Goal: Transaction & Acquisition: Purchase product/service

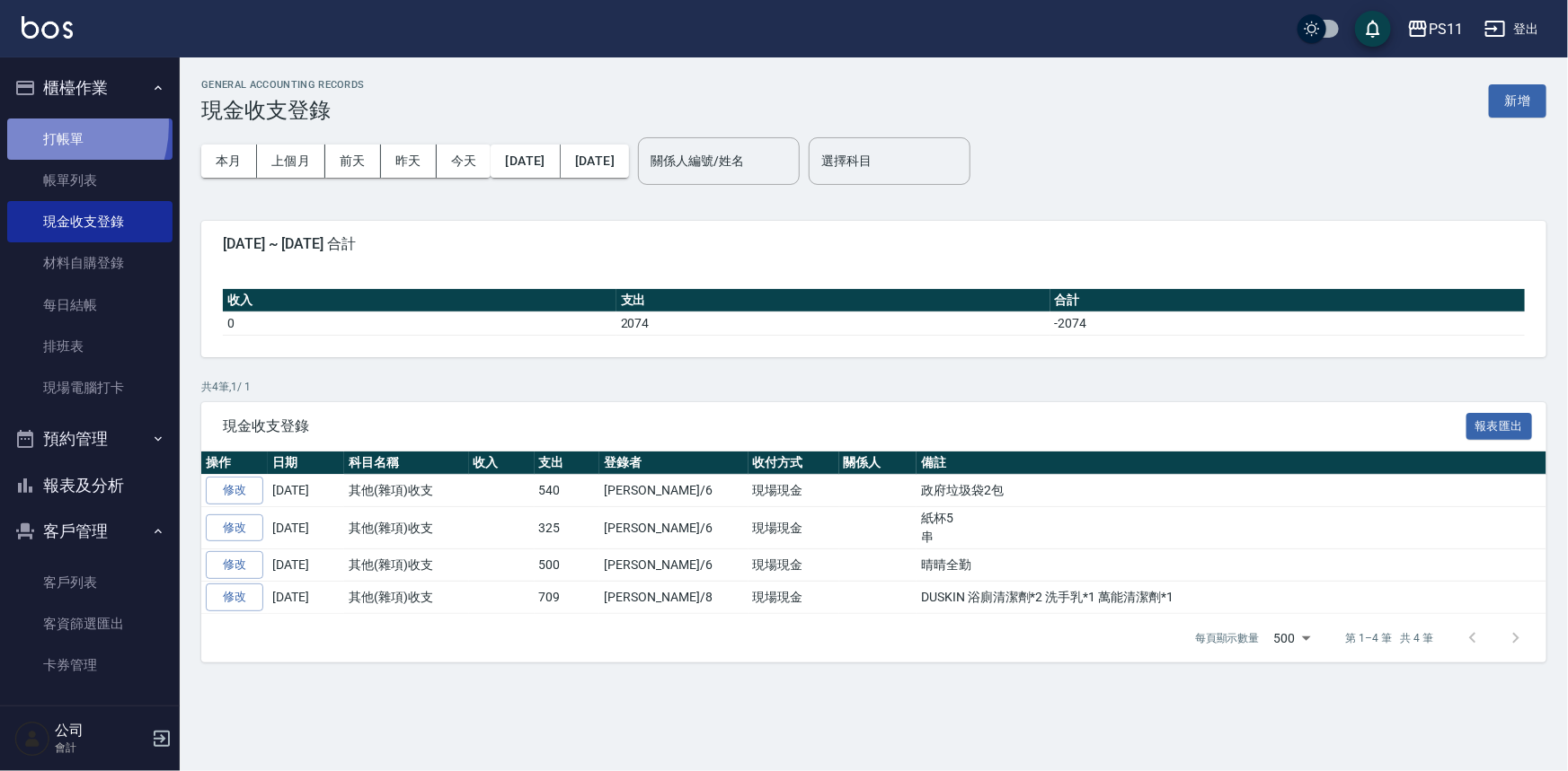
click at [36, 123] on link "打帳單" at bounding box center [90, 139] width 166 height 41
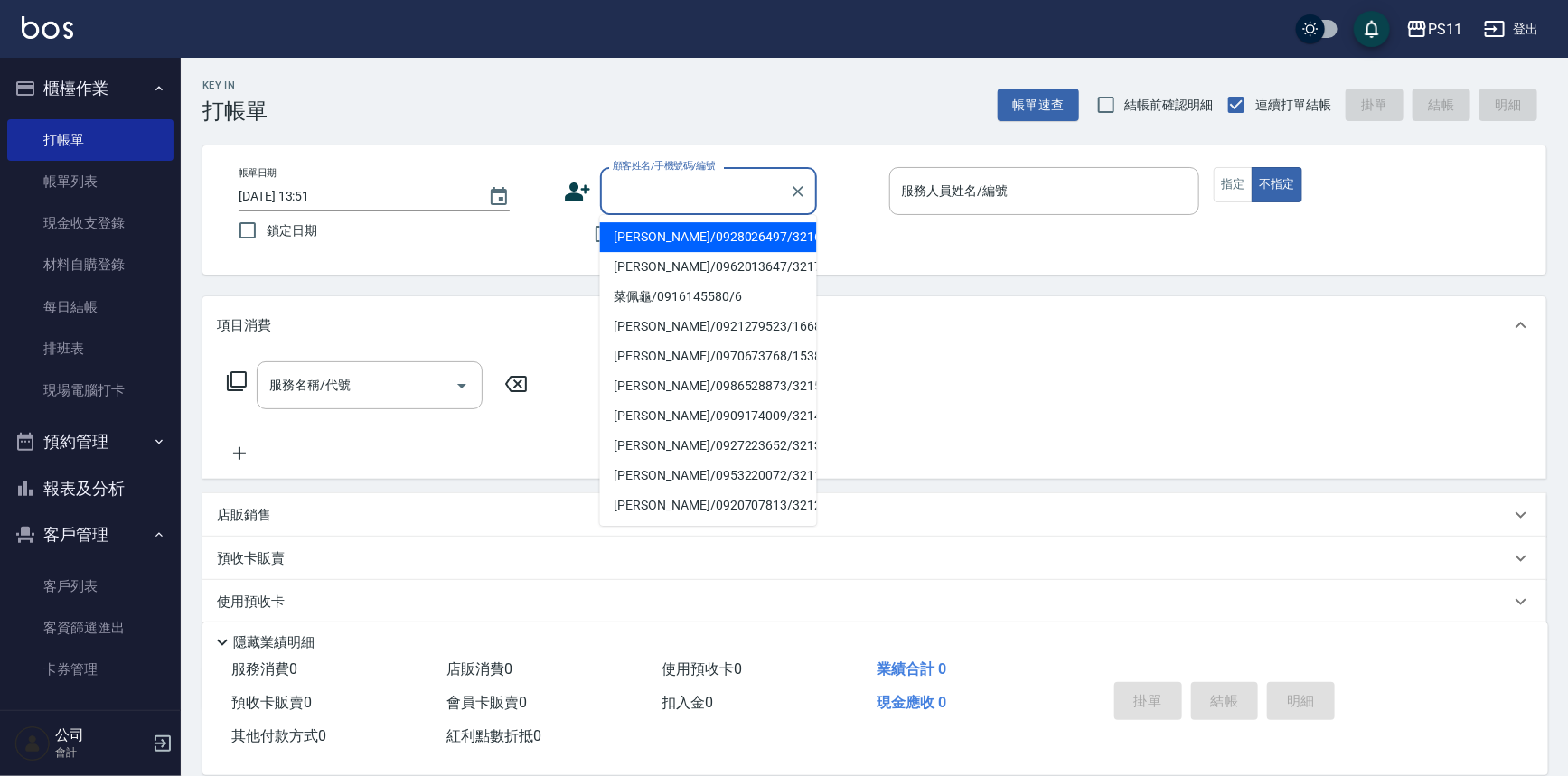
click at [654, 197] on input "顧客姓名/手機號碼/編號" at bounding box center [695, 191] width 173 height 31
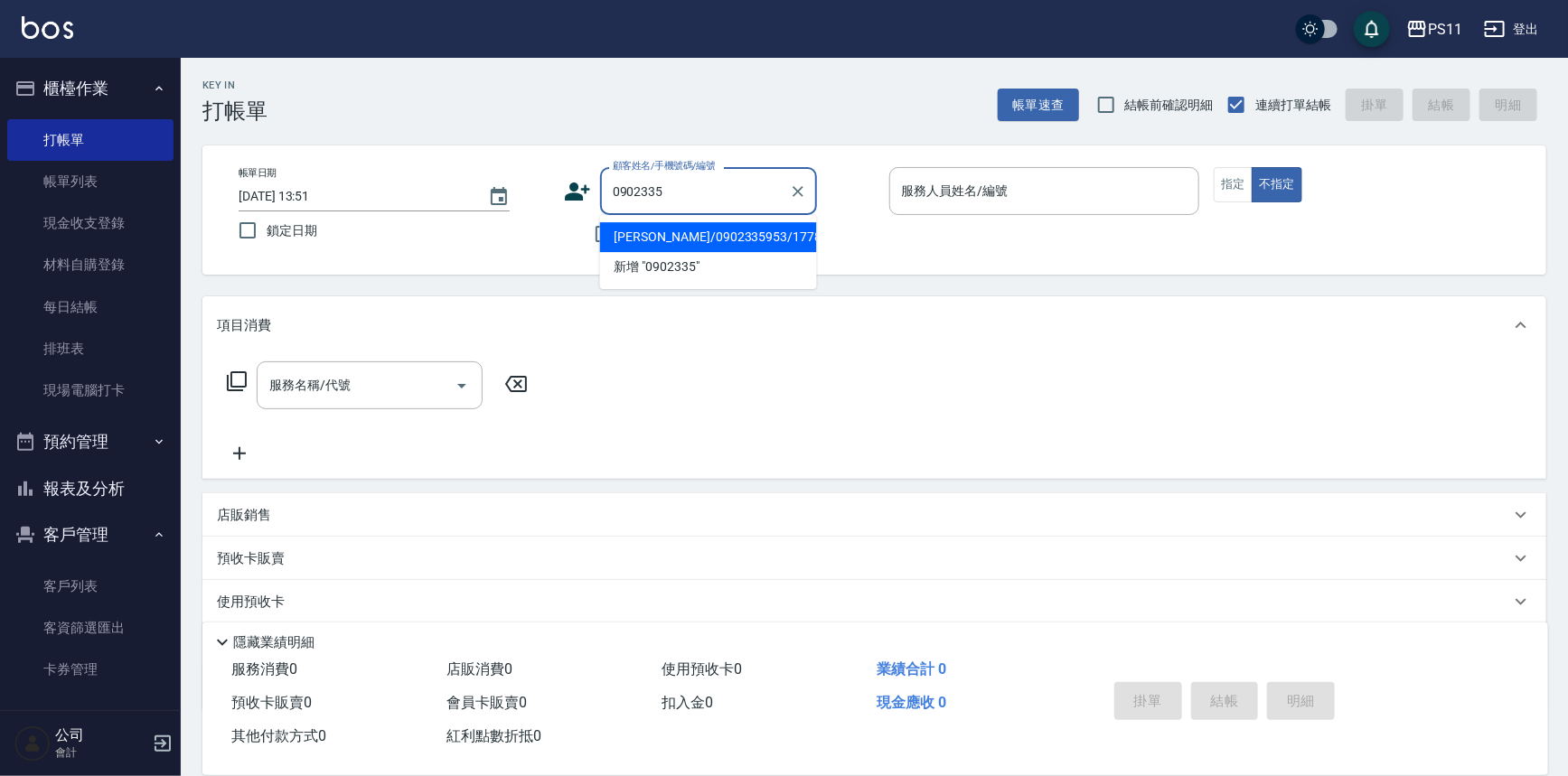
click at [772, 222] on li "[PERSON_NAME]/0902335953/1778" at bounding box center [708, 237] width 217 height 29
type input "[PERSON_NAME]/0902335953/1778"
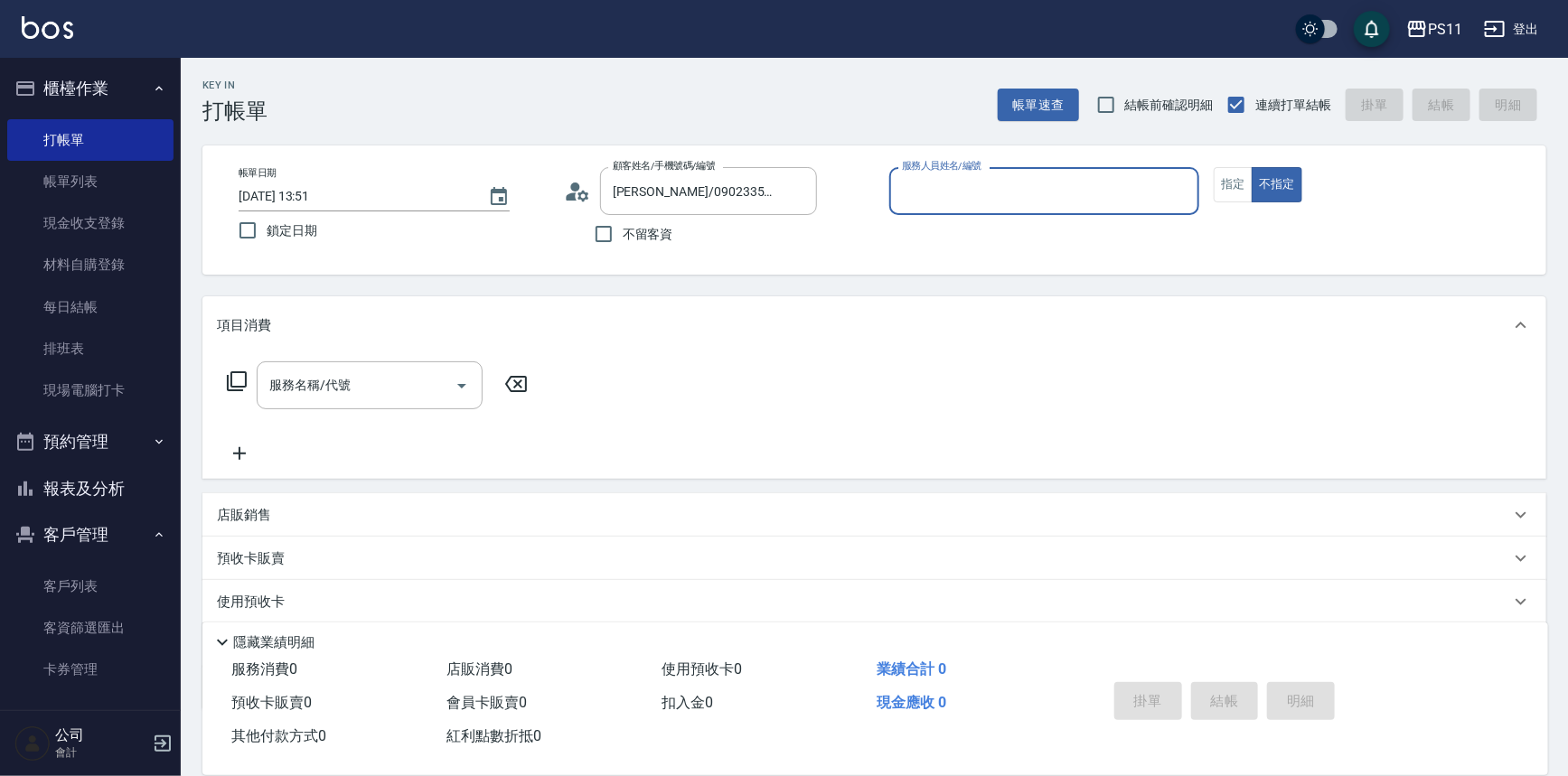
click at [1030, 169] on div "服務人員姓名/編號" at bounding box center [1045, 191] width 311 height 48
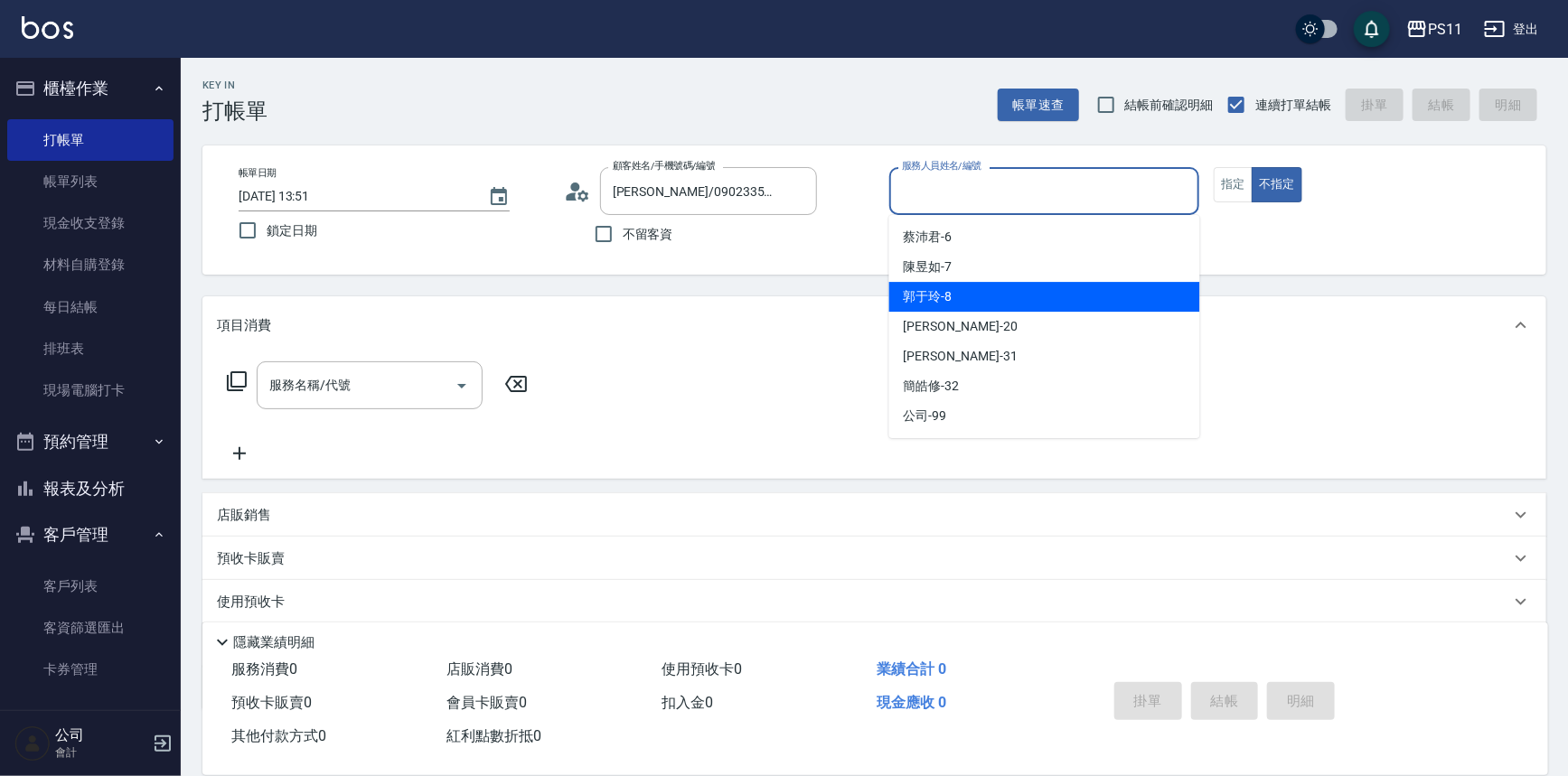
click at [1065, 305] on div "郭于玲 -8" at bounding box center [1045, 297] width 311 height 29
type input "郭于玲-8"
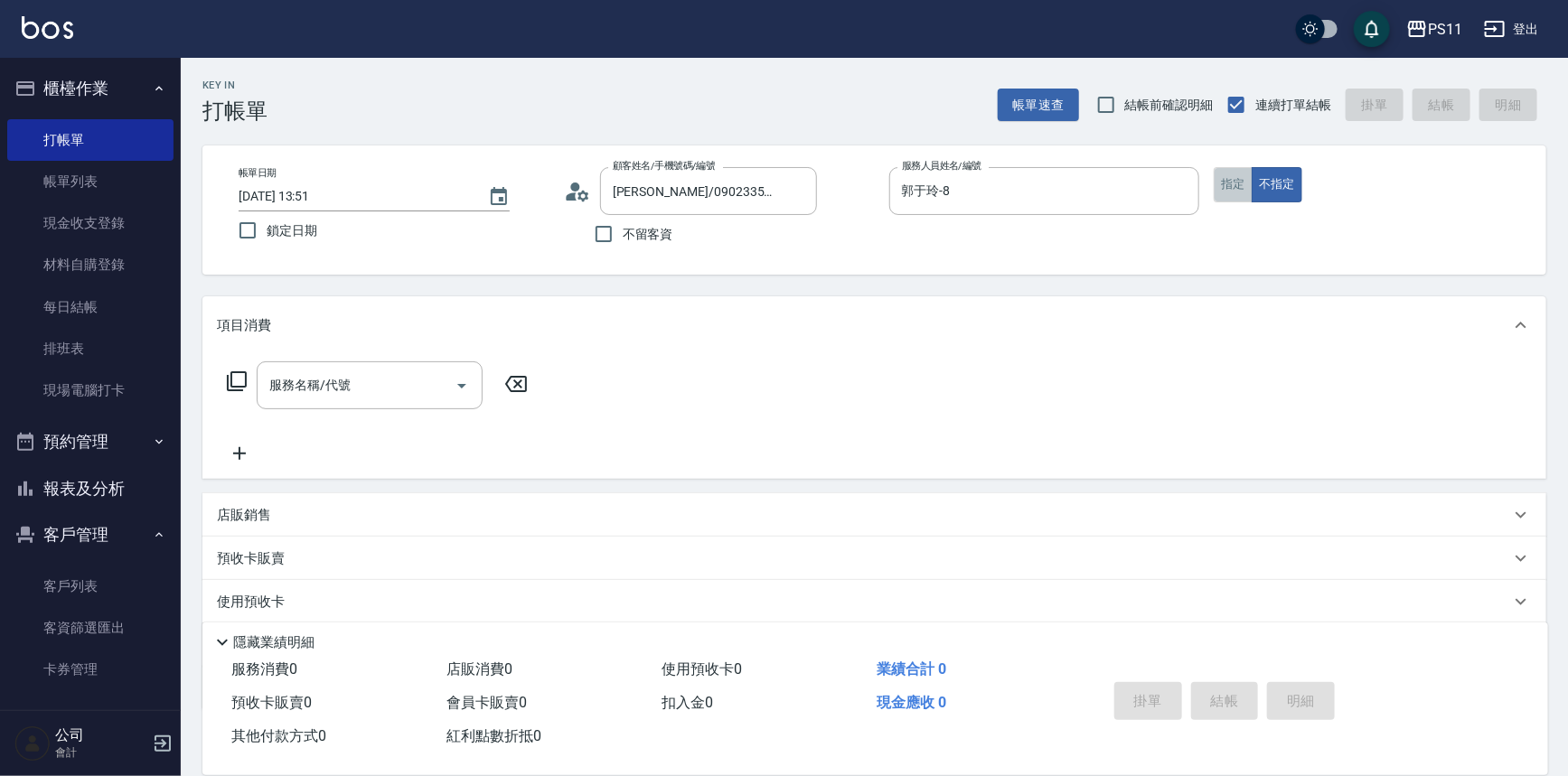
drag, startPoint x: 1247, startPoint y: 181, endPoint x: 1235, endPoint y: 191, distance: 15.6
click at [1250, 179] on button "指定" at bounding box center [1234, 185] width 39 height 35
click at [243, 376] on icon at bounding box center [237, 381] width 22 height 22
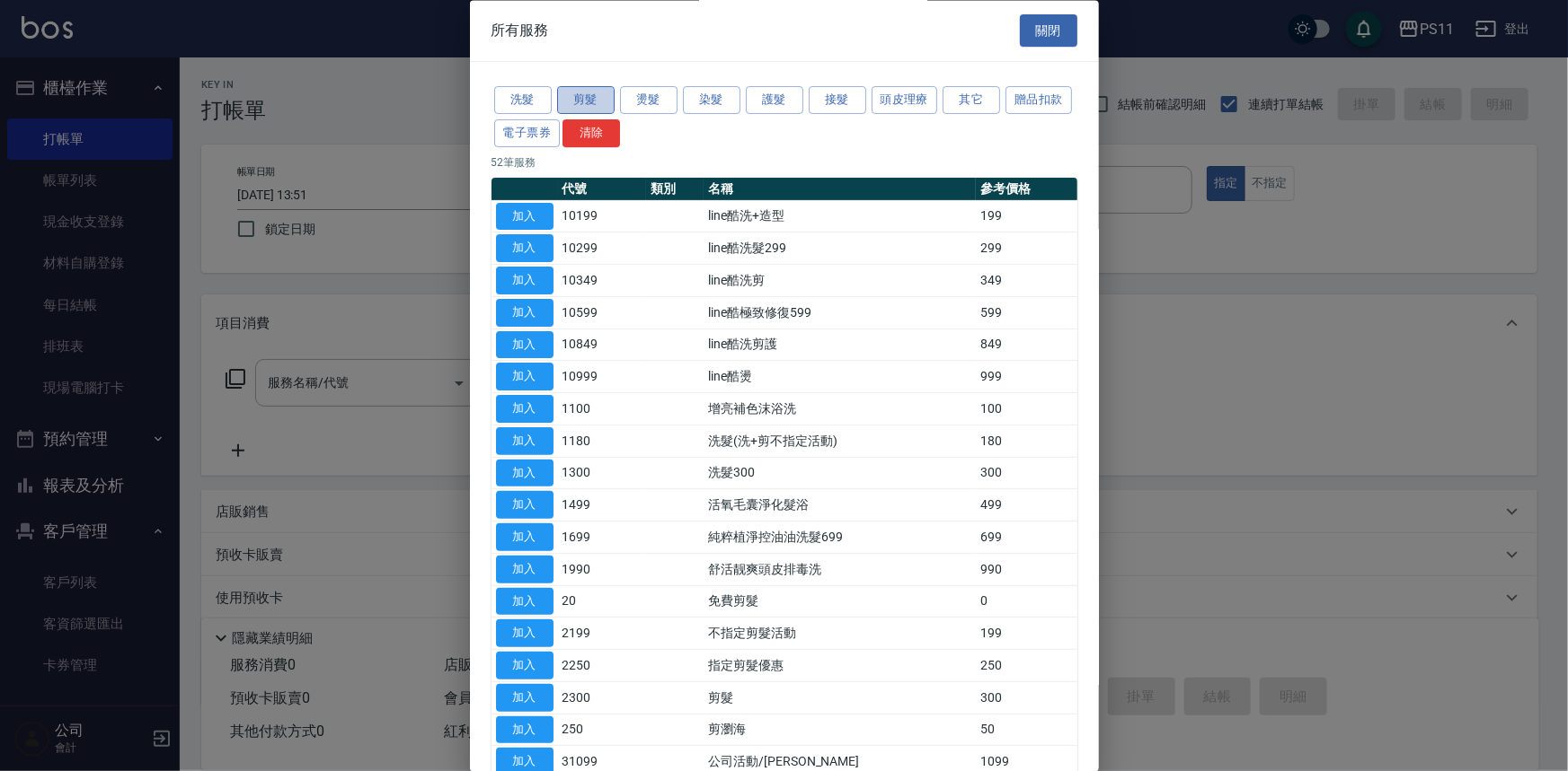
click at [585, 92] on button "剪髮" at bounding box center [585, 100] width 57 height 28
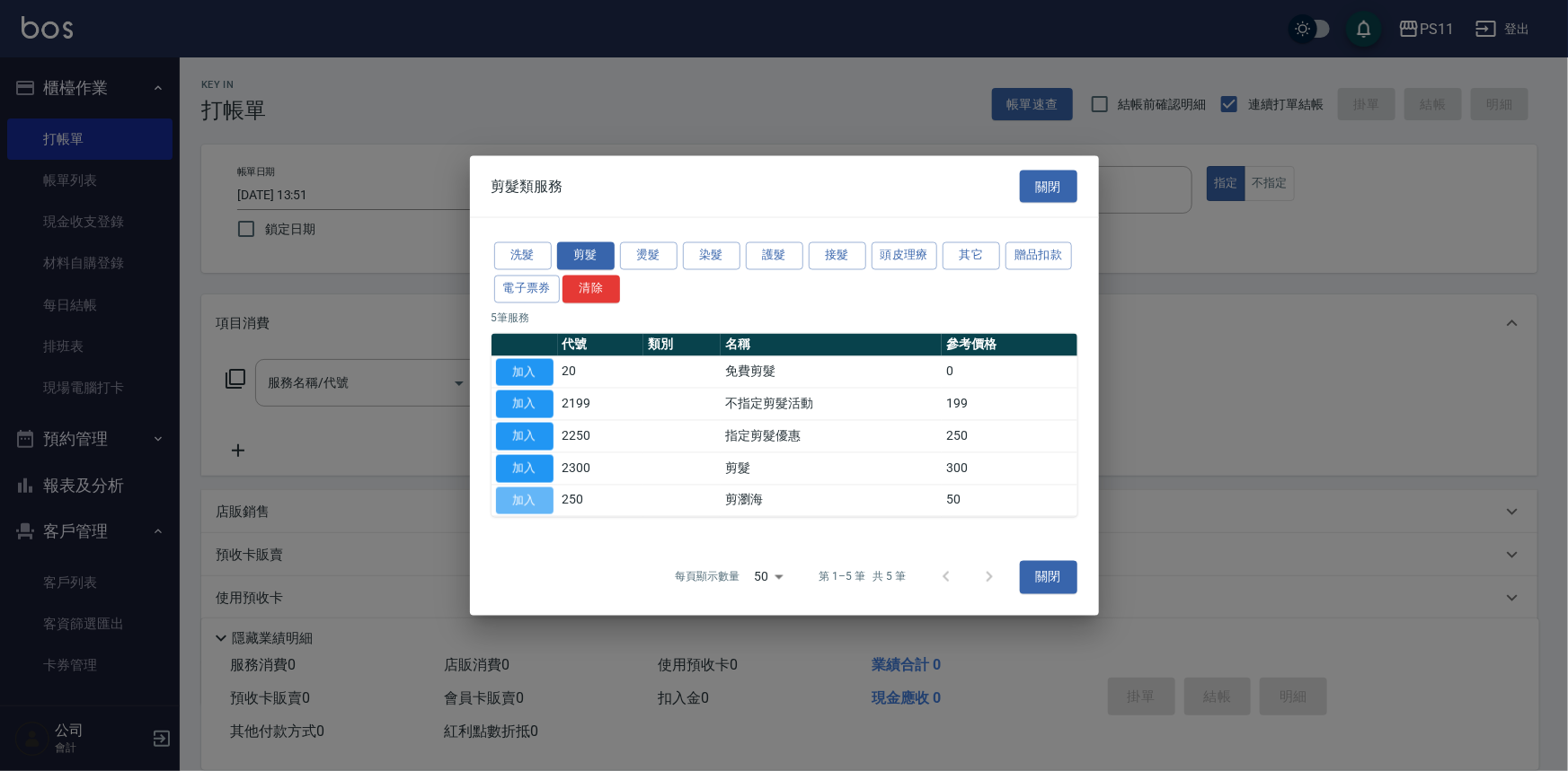
drag, startPoint x: 531, startPoint y: 498, endPoint x: 1124, endPoint y: 560, distance: 596.2
click at [533, 498] on button "加入" at bounding box center [524, 500] width 57 height 28
type input "剪瀏海(250)"
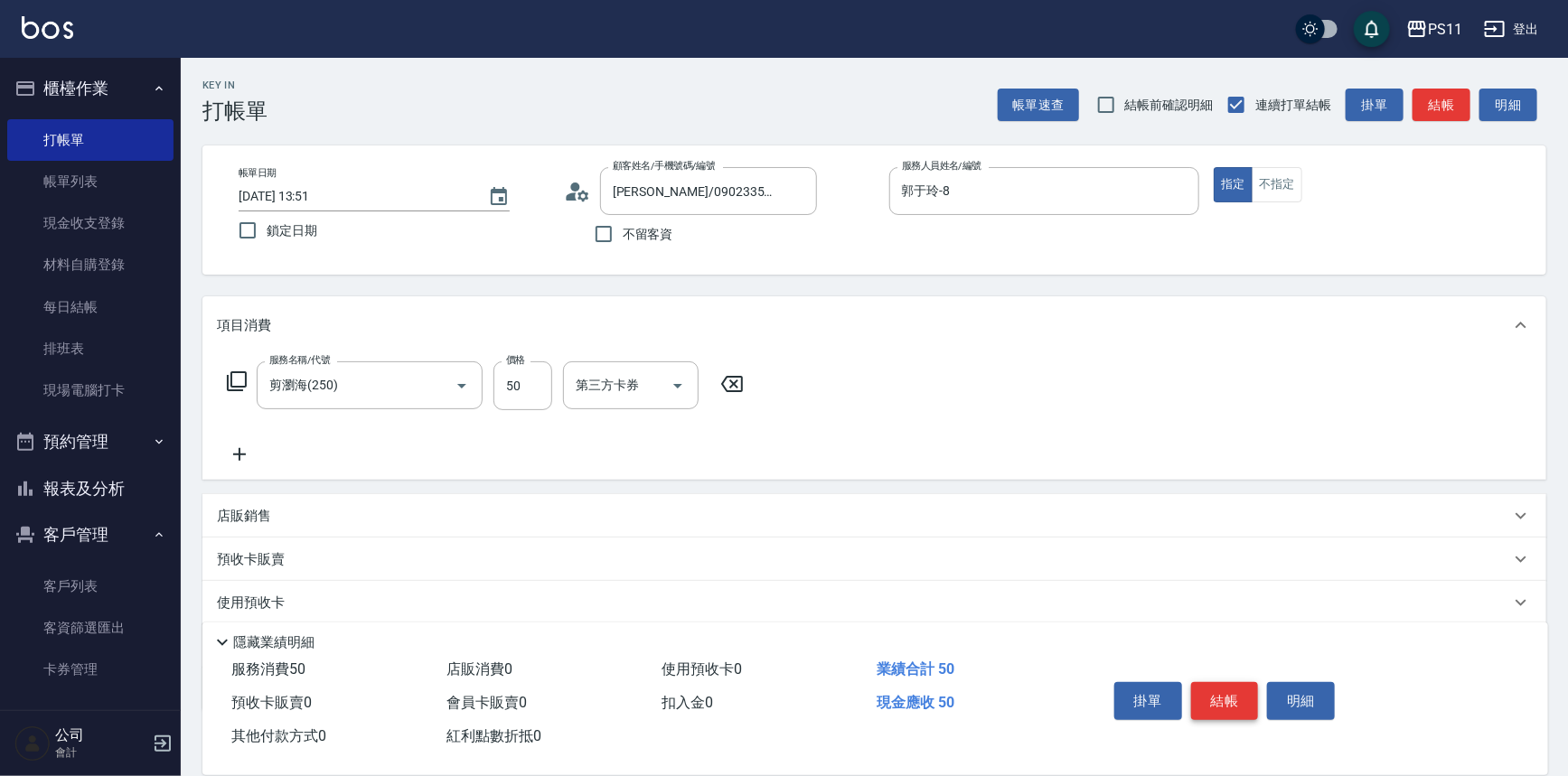
click at [1229, 697] on button "結帳" at bounding box center [1225, 701] width 68 height 38
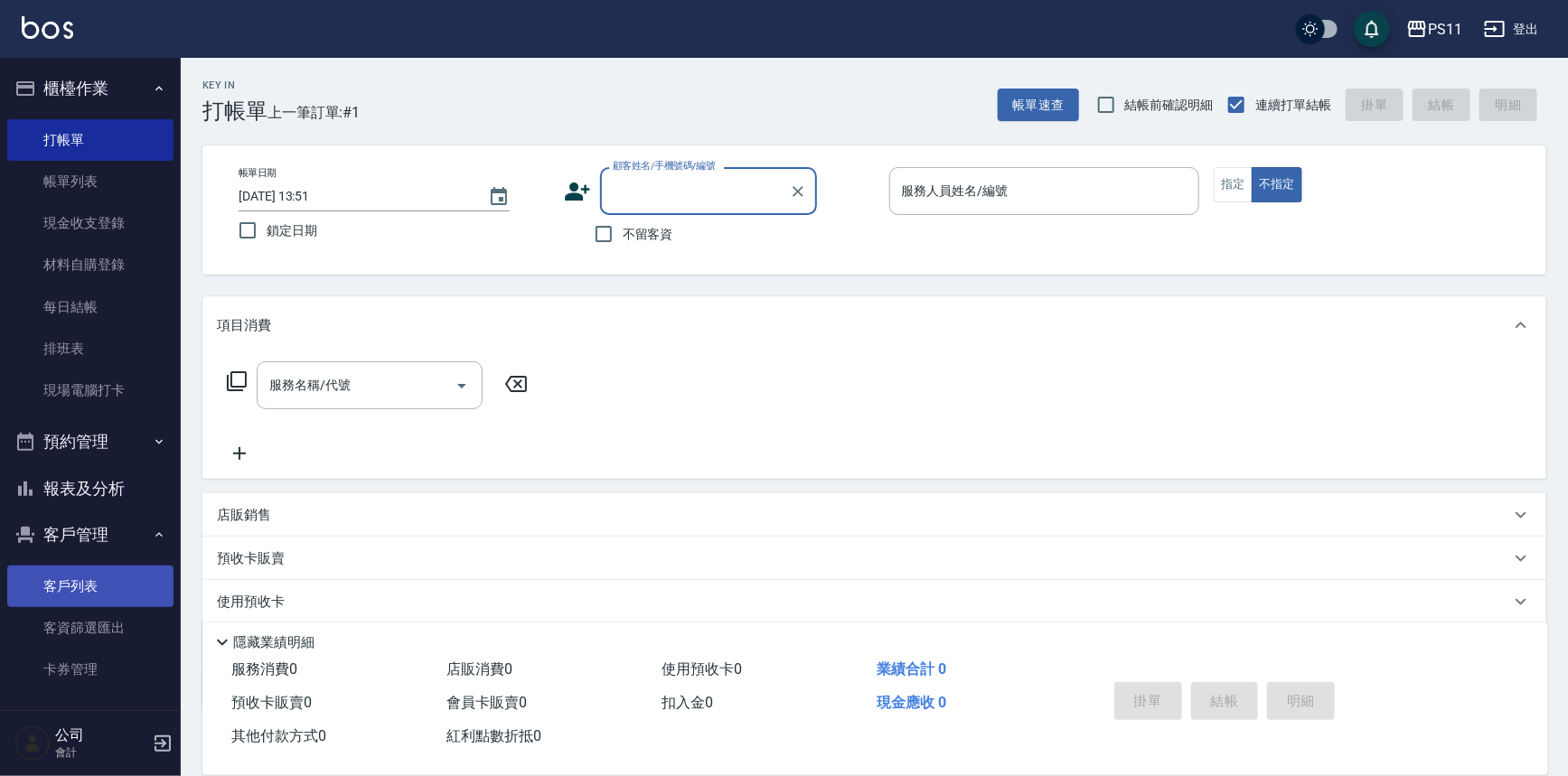
drag, startPoint x: 73, startPoint y: 589, endPoint x: 113, endPoint y: 583, distance: 40.4
click at [73, 589] on link "客戶列表" at bounding box center [90, 586] width 167 height 41
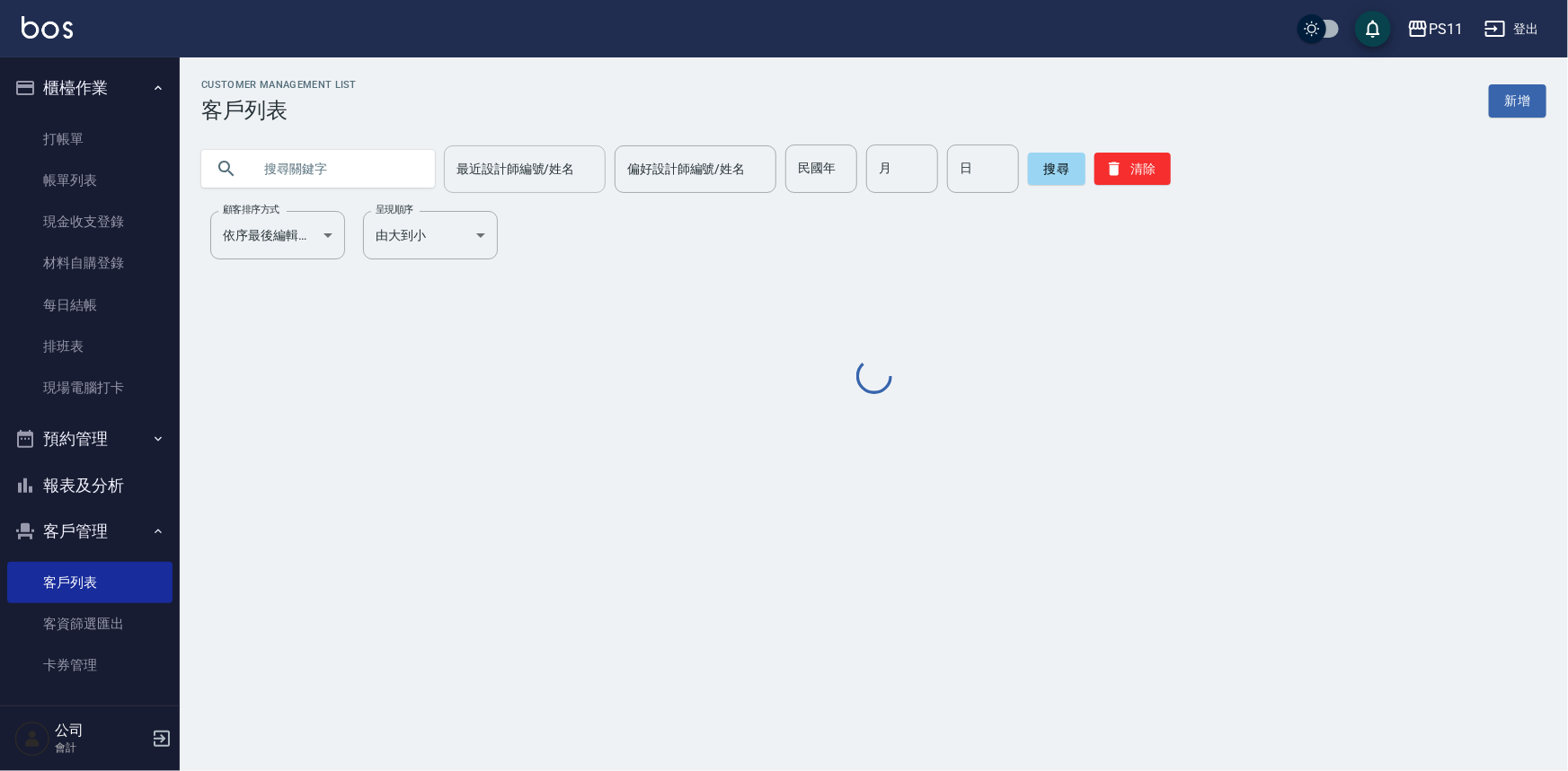
click at [522, 189] on div "最近設計師編號/姓名" at bounding box center [525, 168] width 162 height 48
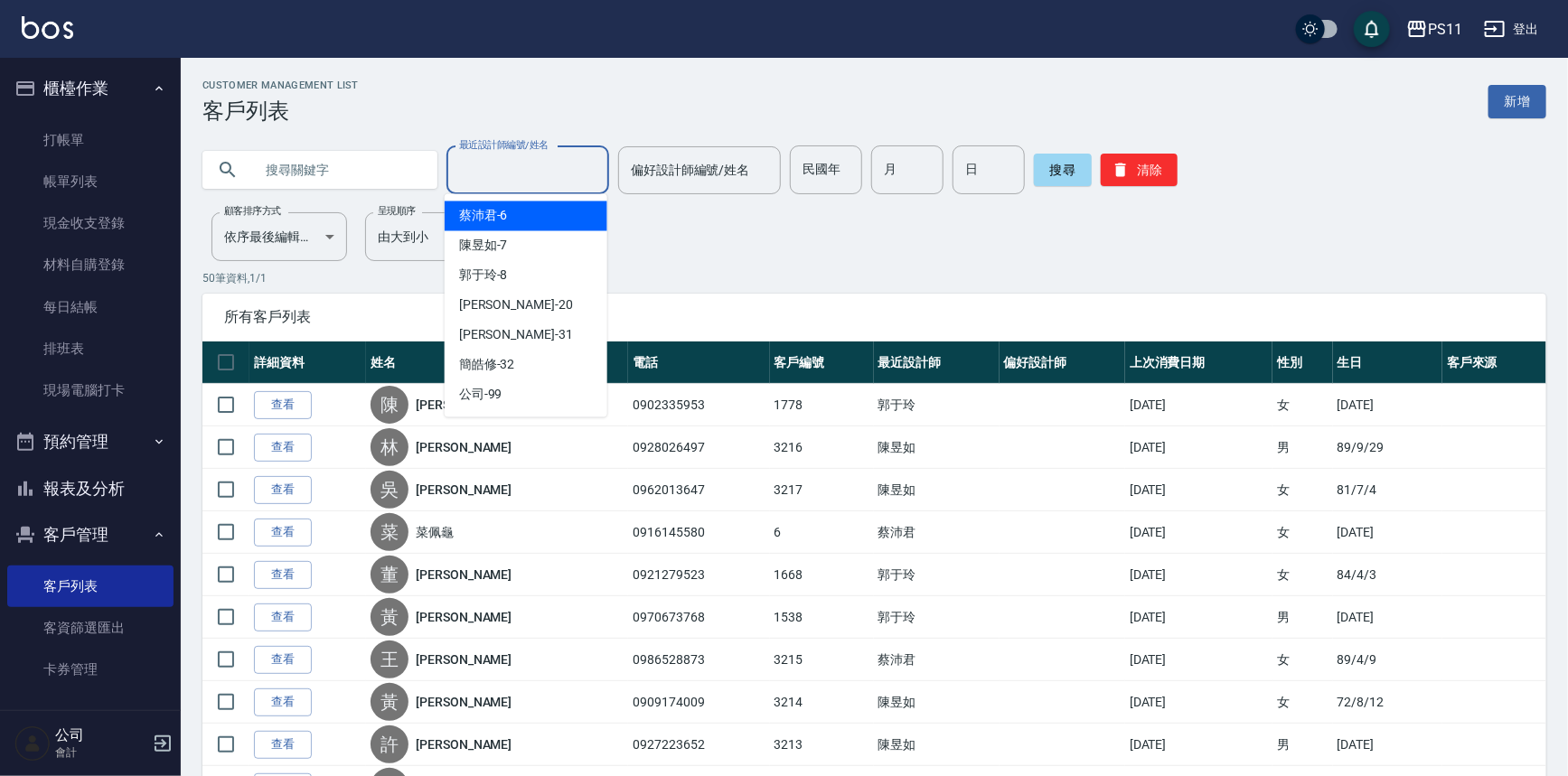
click at [374, 170] on input "text" at bounding box center [337, 170] width 170 height 49
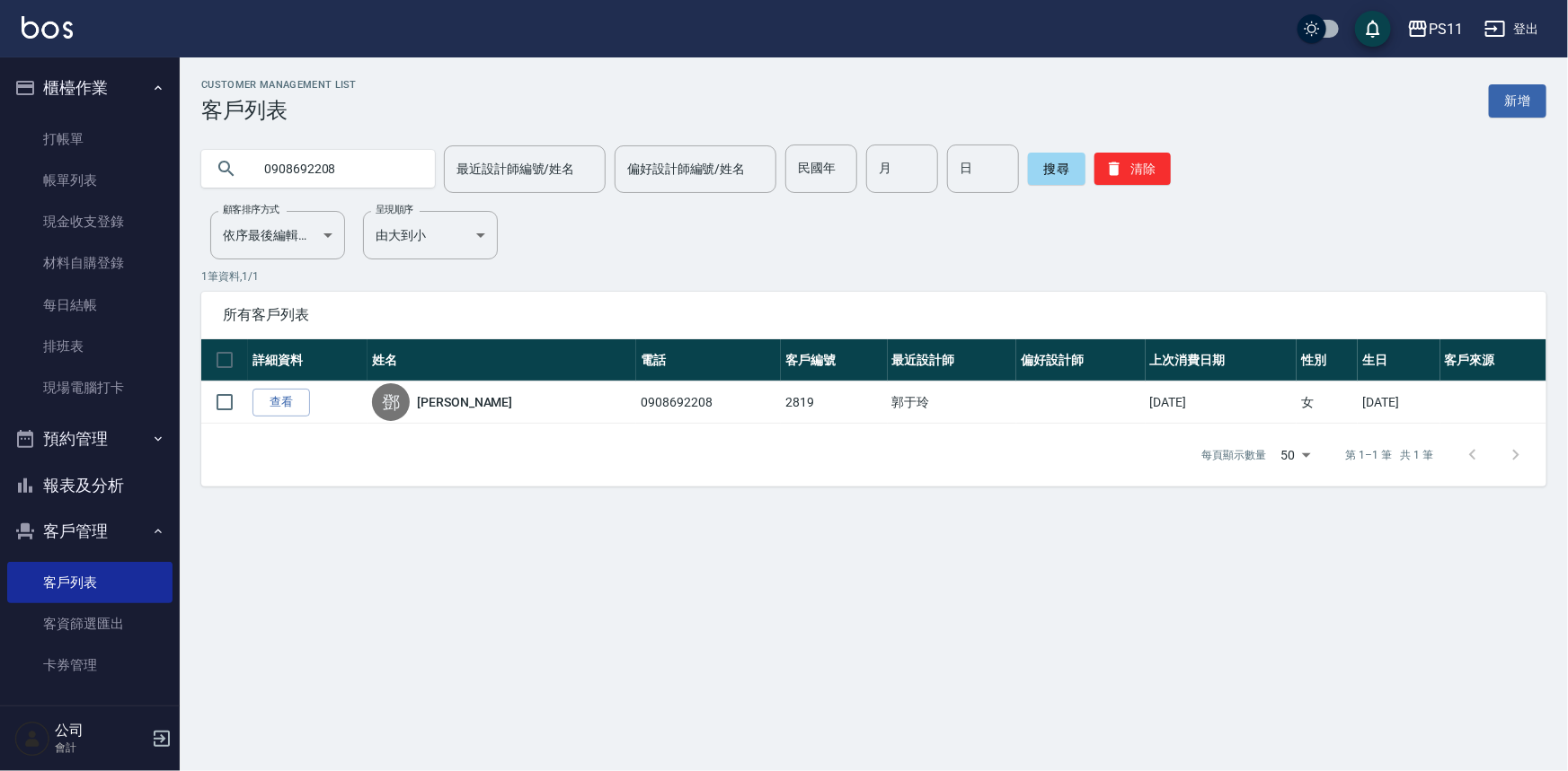
drag, startPoint x: 346, startPoint y: 162, endPoint x: 0, endPoint y: 118, distance: 348.8
click at [0, 118] on div "PS11 登出 櫃檯作業 打帳單 帳單列表 現金收支登錄 材料自購登錄 每日結帳 排班表 現場電腦打卡 預約管理 預約管理 單日預約紀錄 單週預約紀錄 報表及…" at bounding box center [784, 386] width 1568 height 771
type input "0910356847"
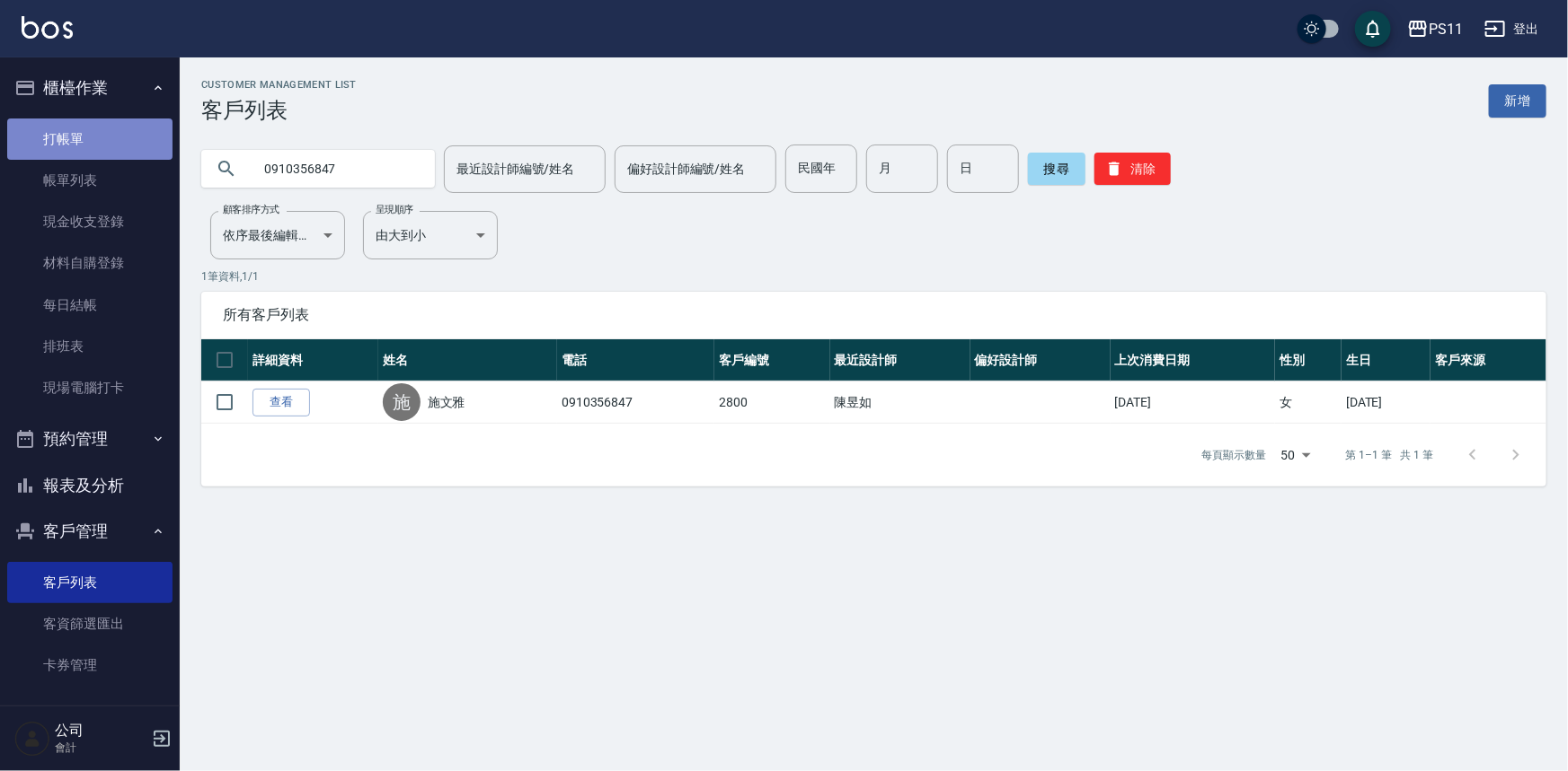
click at [117, 139] on link "打帳單" at bounding box center [90, 139] width 166 height 41
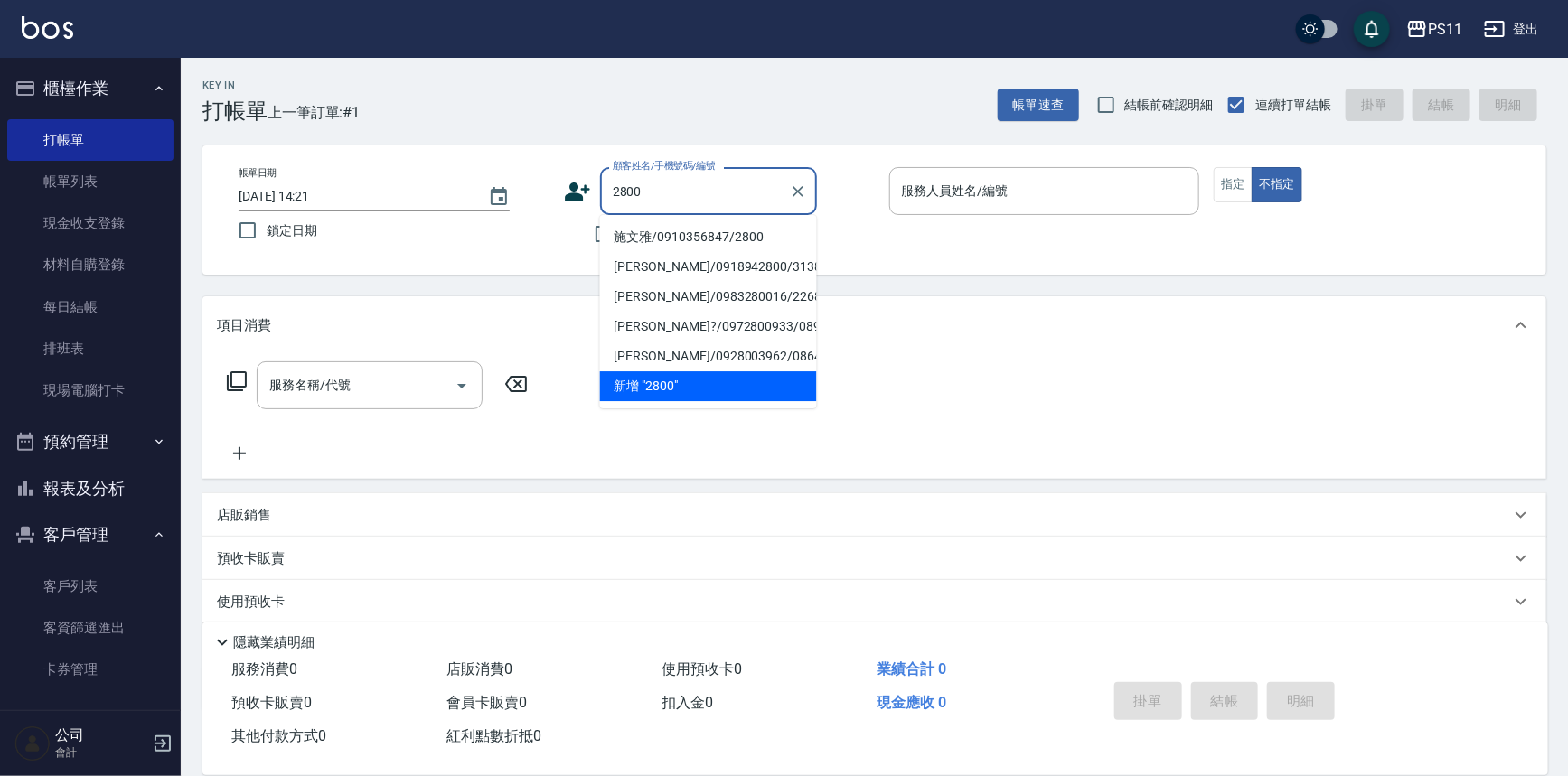
click at [678, 229] on li "施文雅/0910356847/2800" at bounding box center [708, 237] width 217 height 29
type input "施文雅/0910356847/2800"
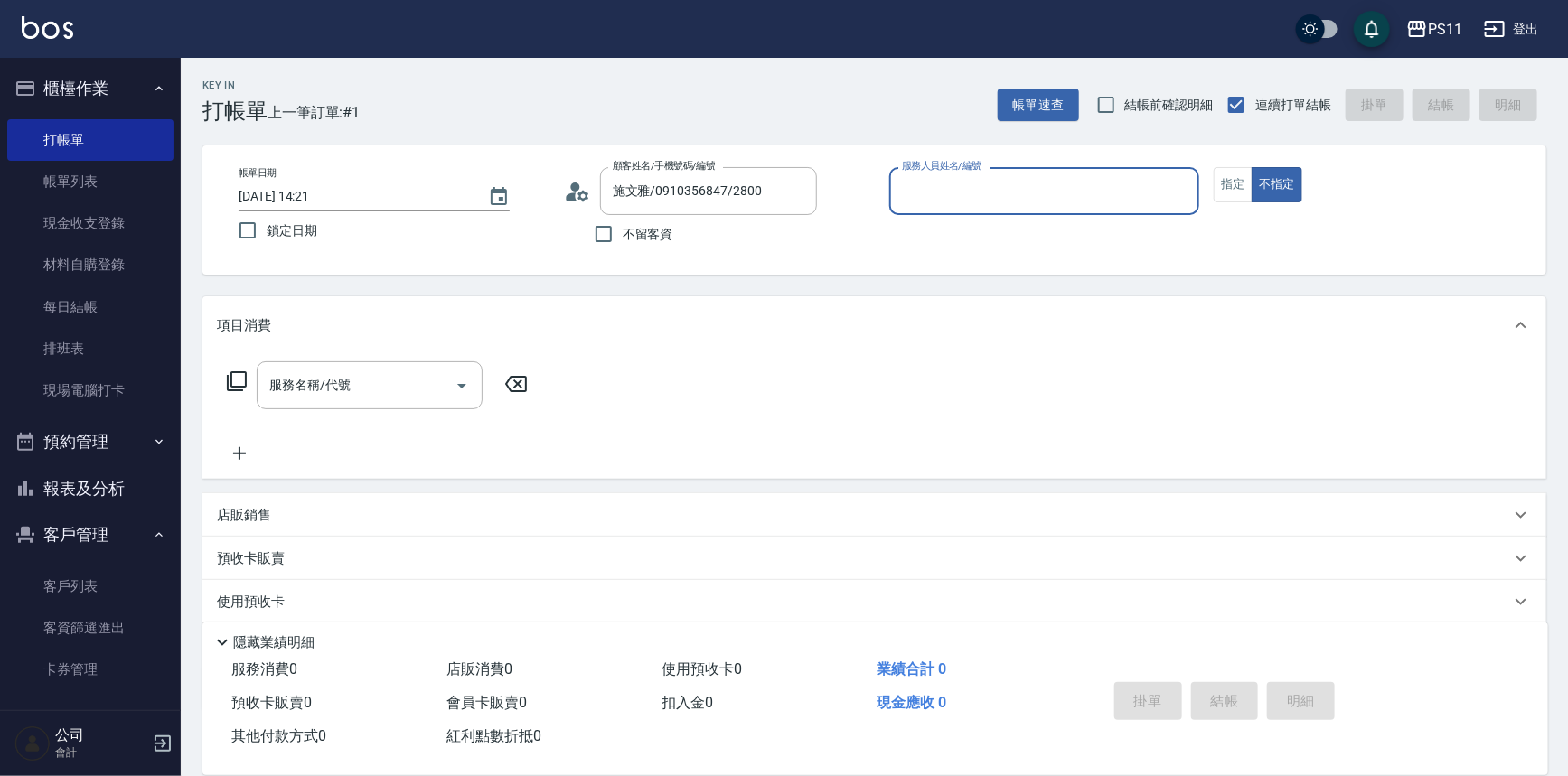
click at [1114, 179] on input "服務人員姓名/編號" at bounding box center [1045, 191] width 295 height 31
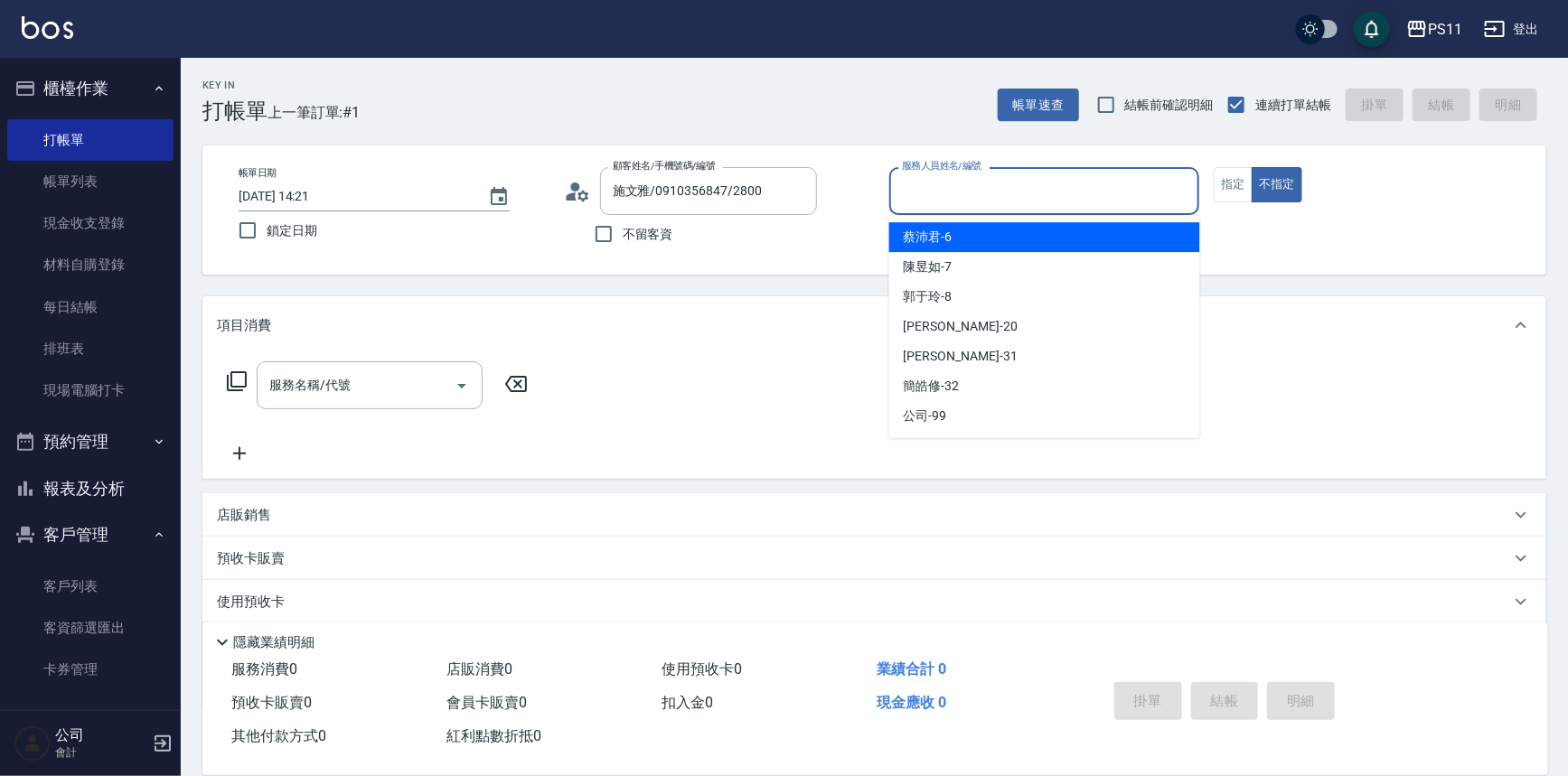
click at [1118, 179] on input "服務人員姓名/編號" at bounding box center [1045, 191] width 295 height 31
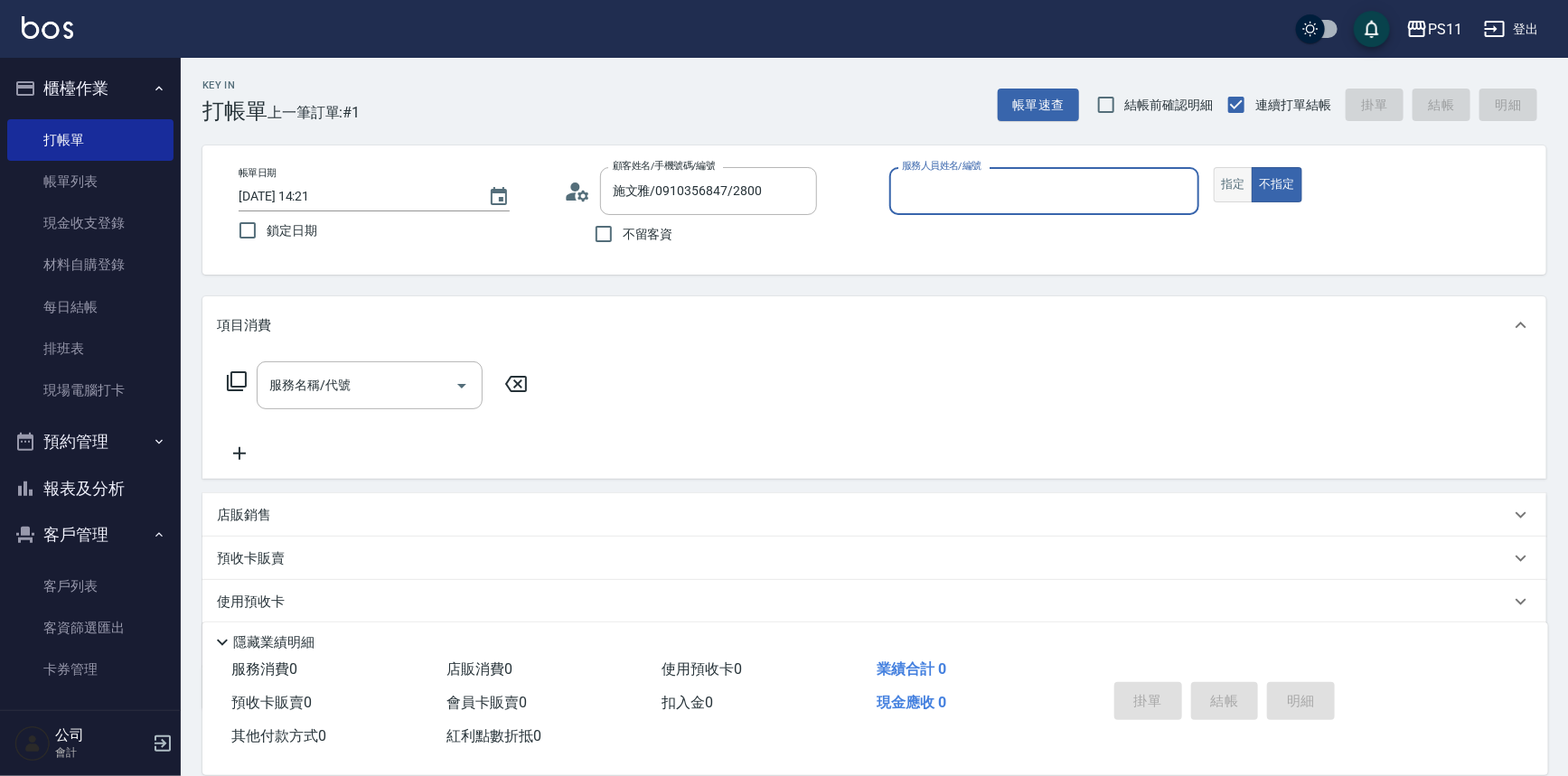
click at [1235, 182] on button "指定" at bounding box center [1234, 185] width 39 height 35
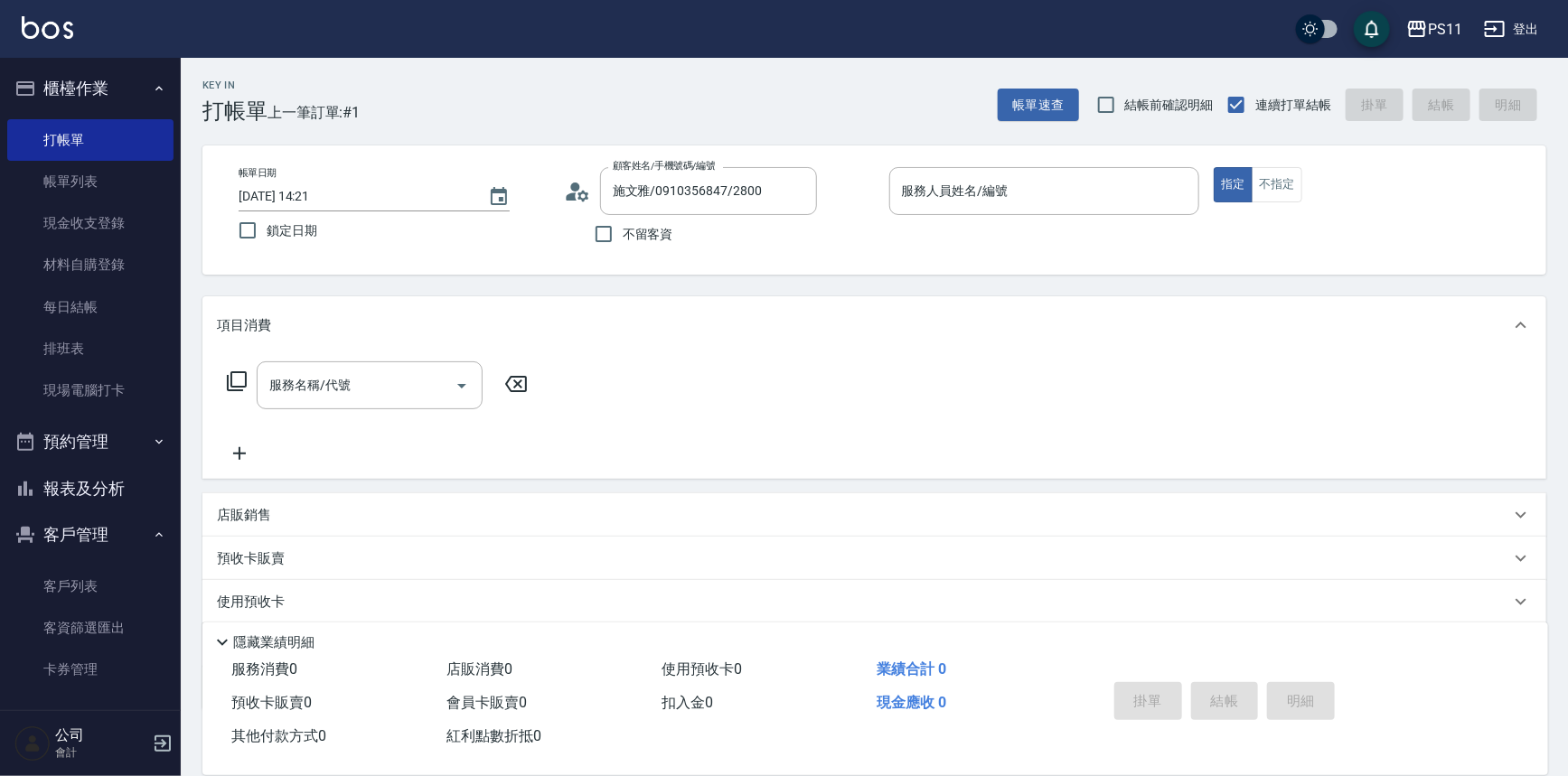
click at [977, 185] on div "服務人員姓名/編號 服務人員姓名/編號" at bounding box center [1045, 191] width 311 height 48
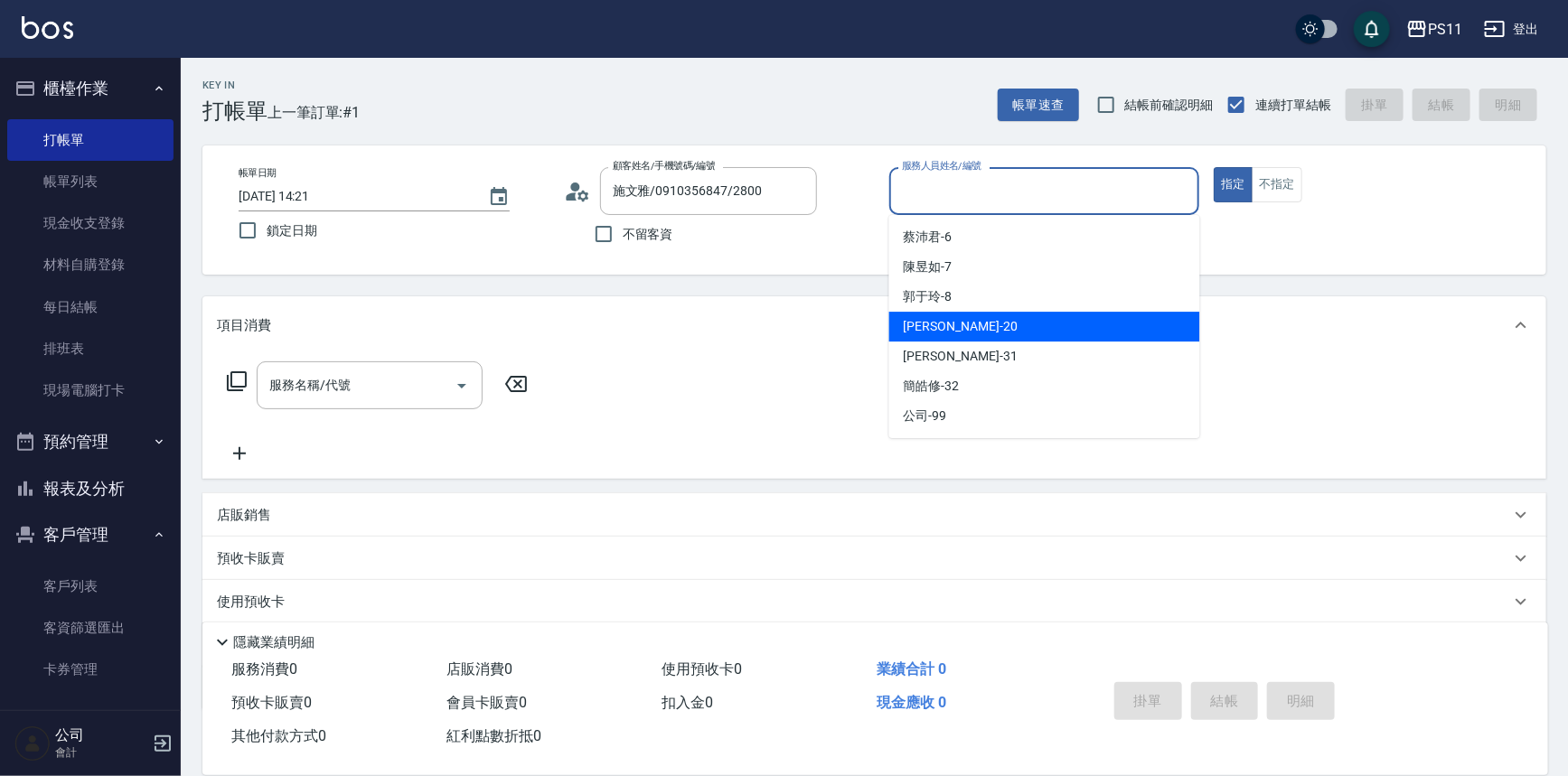
click at [969, 296] on div "郭于玲 -8" at bounding box center [1045, 297] width 311 height 29
type input "郭于玲-8"
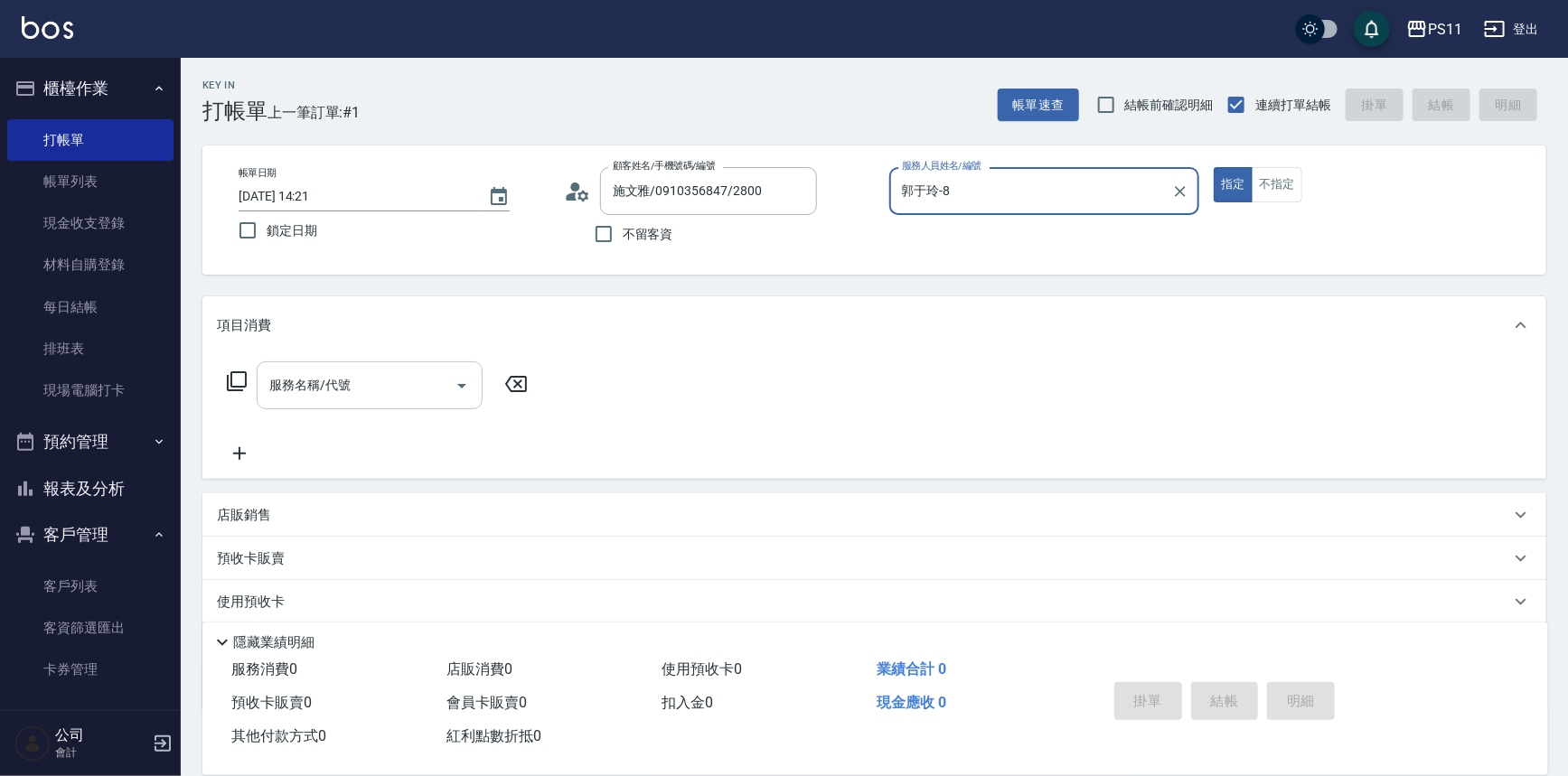
click at [390, 398] on input "服務名稱/代號" at bounding box center [356, 385] width 182 height 31
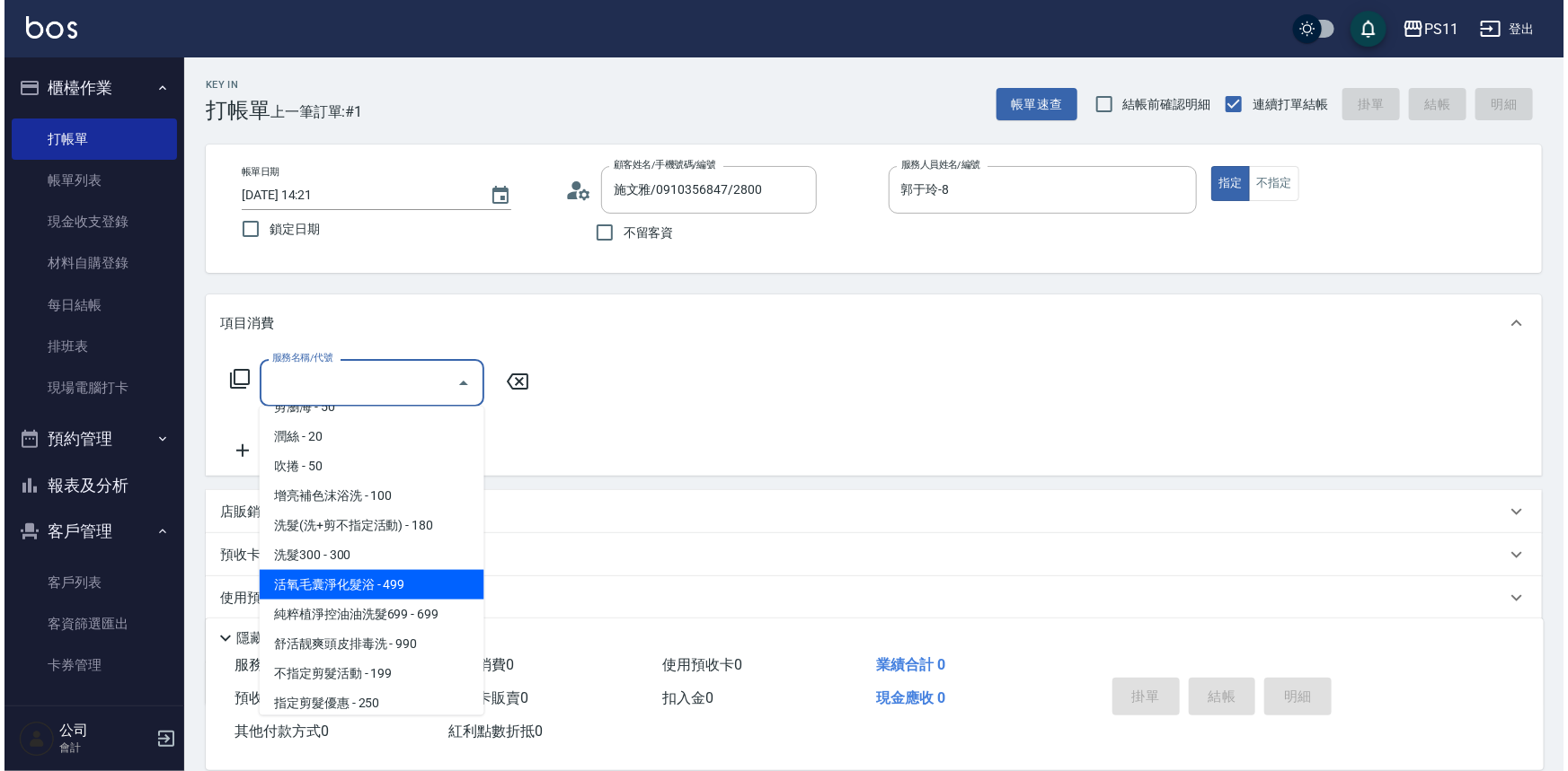
scroll to position [81, 0]
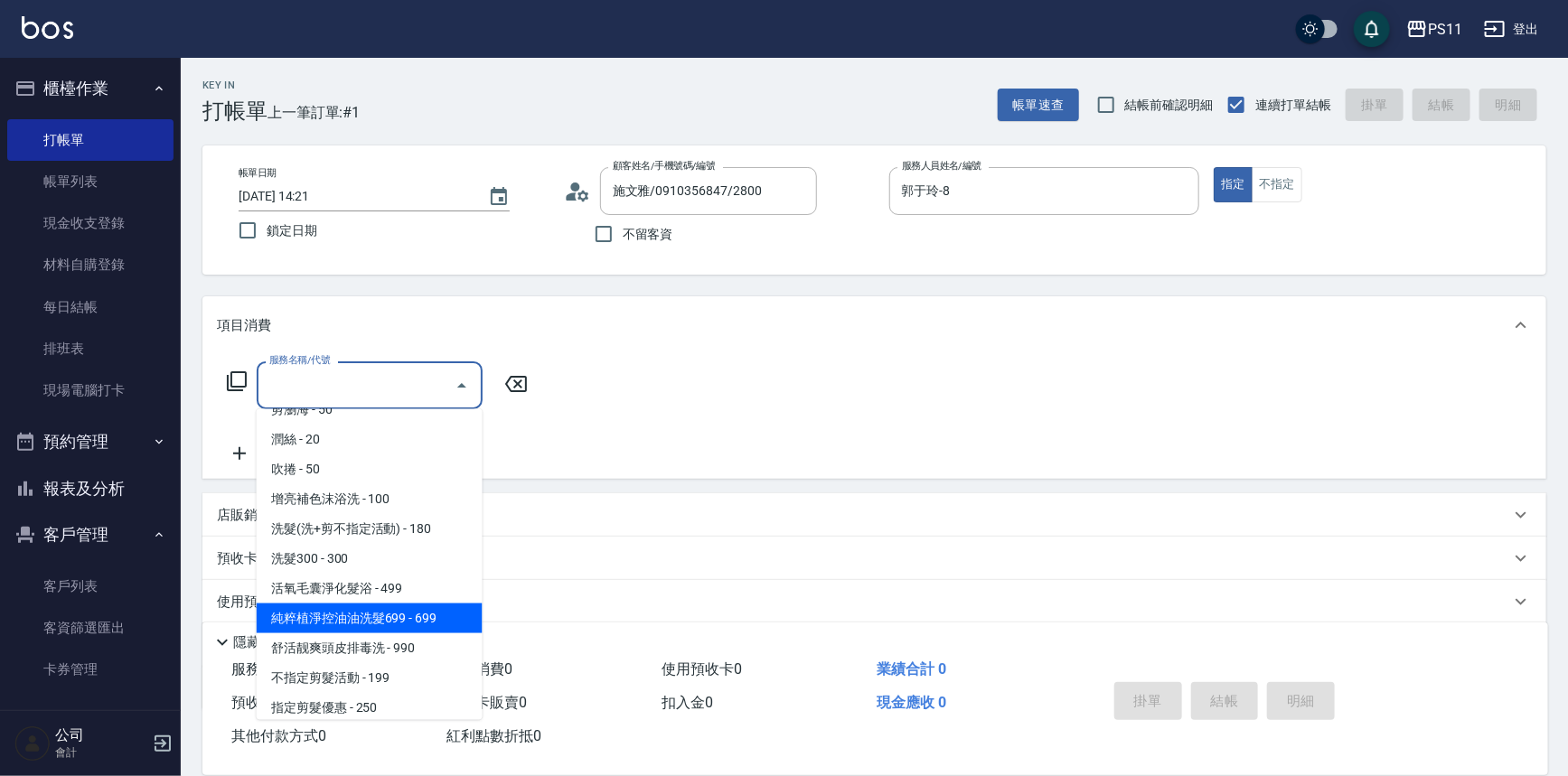
click at [388, 592] on span "活氧毛囊淨化髮浴 - 499" at bounding box center [369, 589] width 226 height 29
type input "活氧毛囊淨化髮浴(1499)"
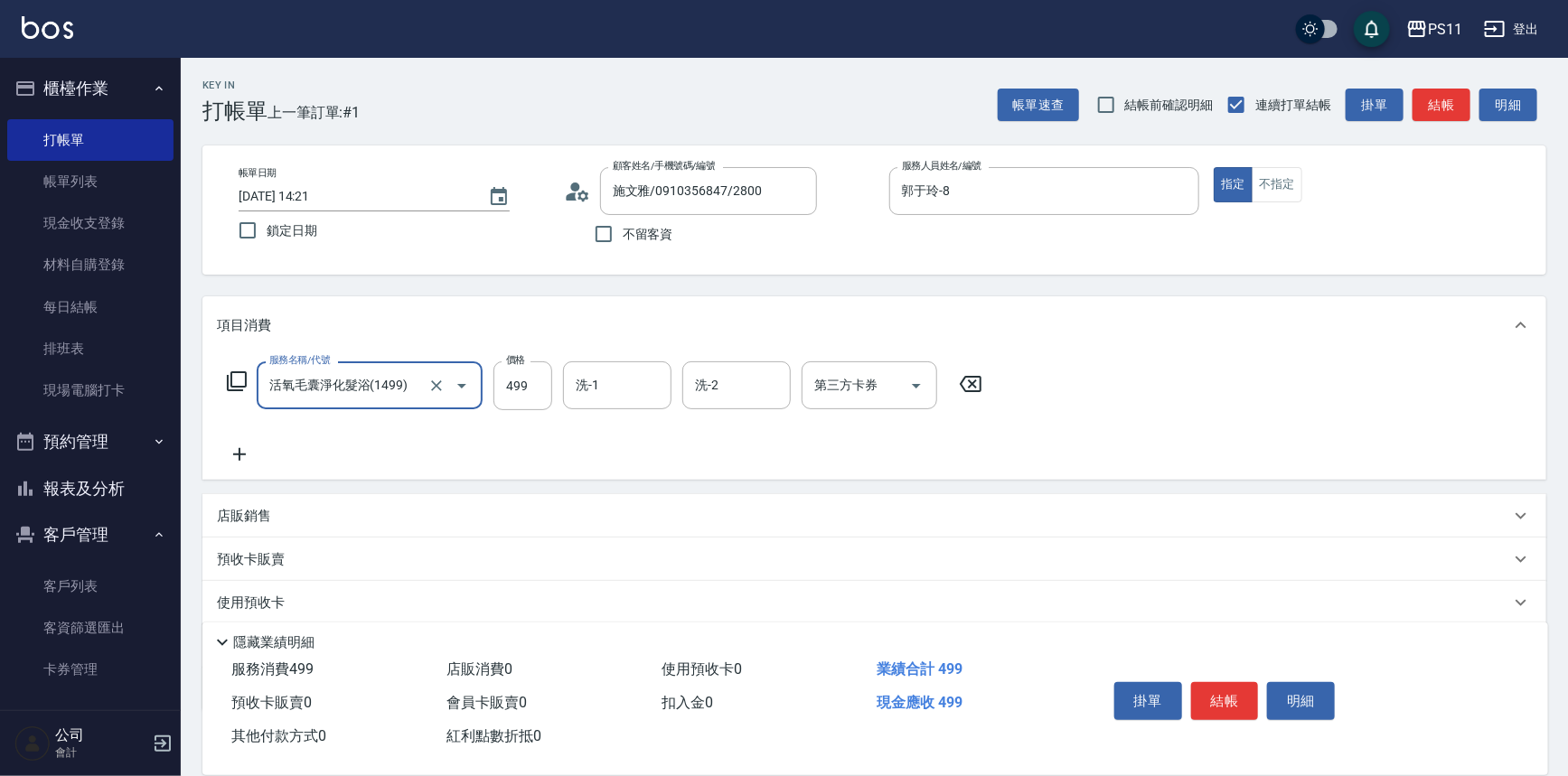
click at [250, 461] on icon at bounding box center [239, 455] width 45 height 22
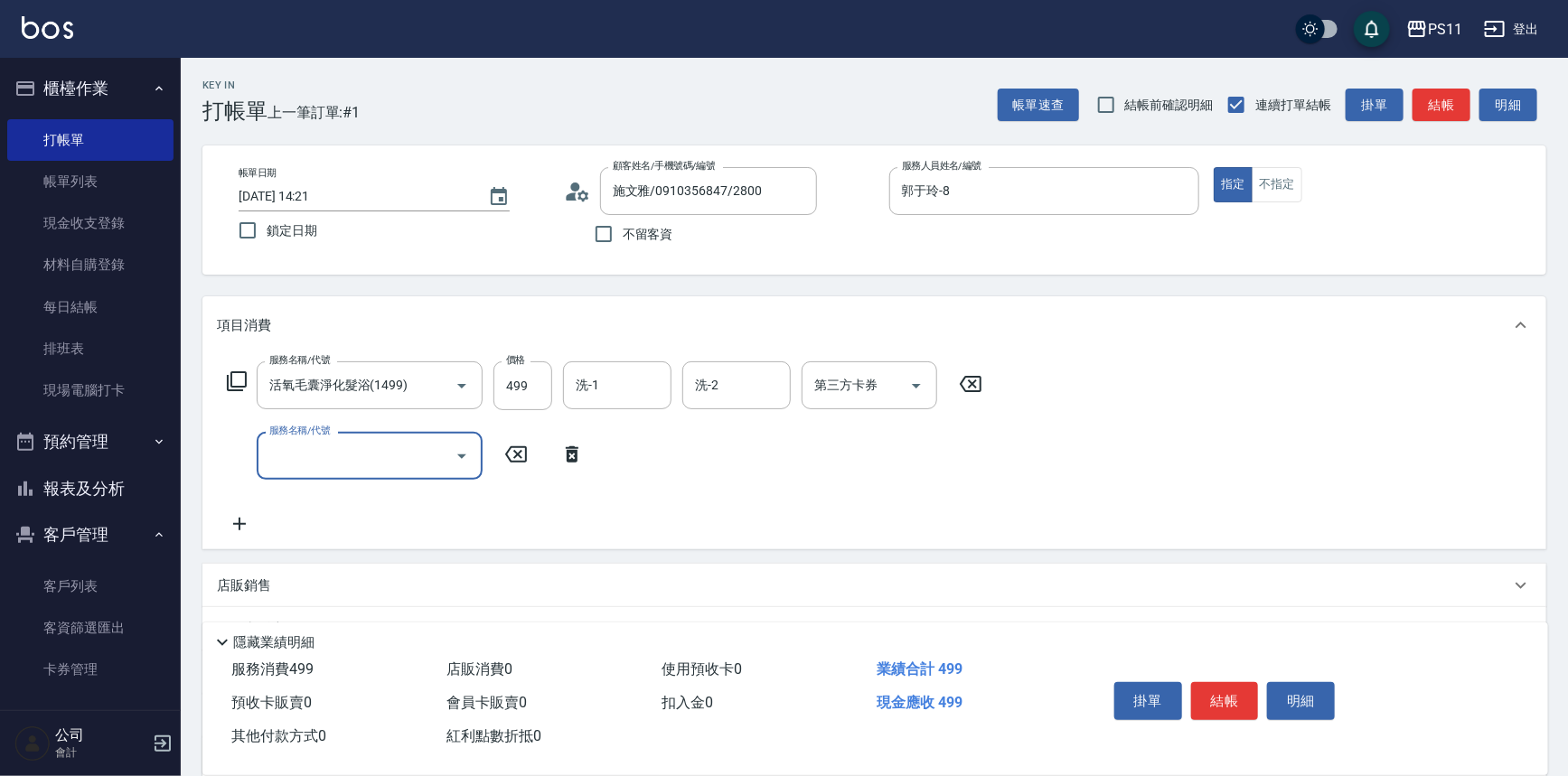
click at [401, 451] on input "服務名稱/代號" at bounding box center [356, 456] width 182 height 31
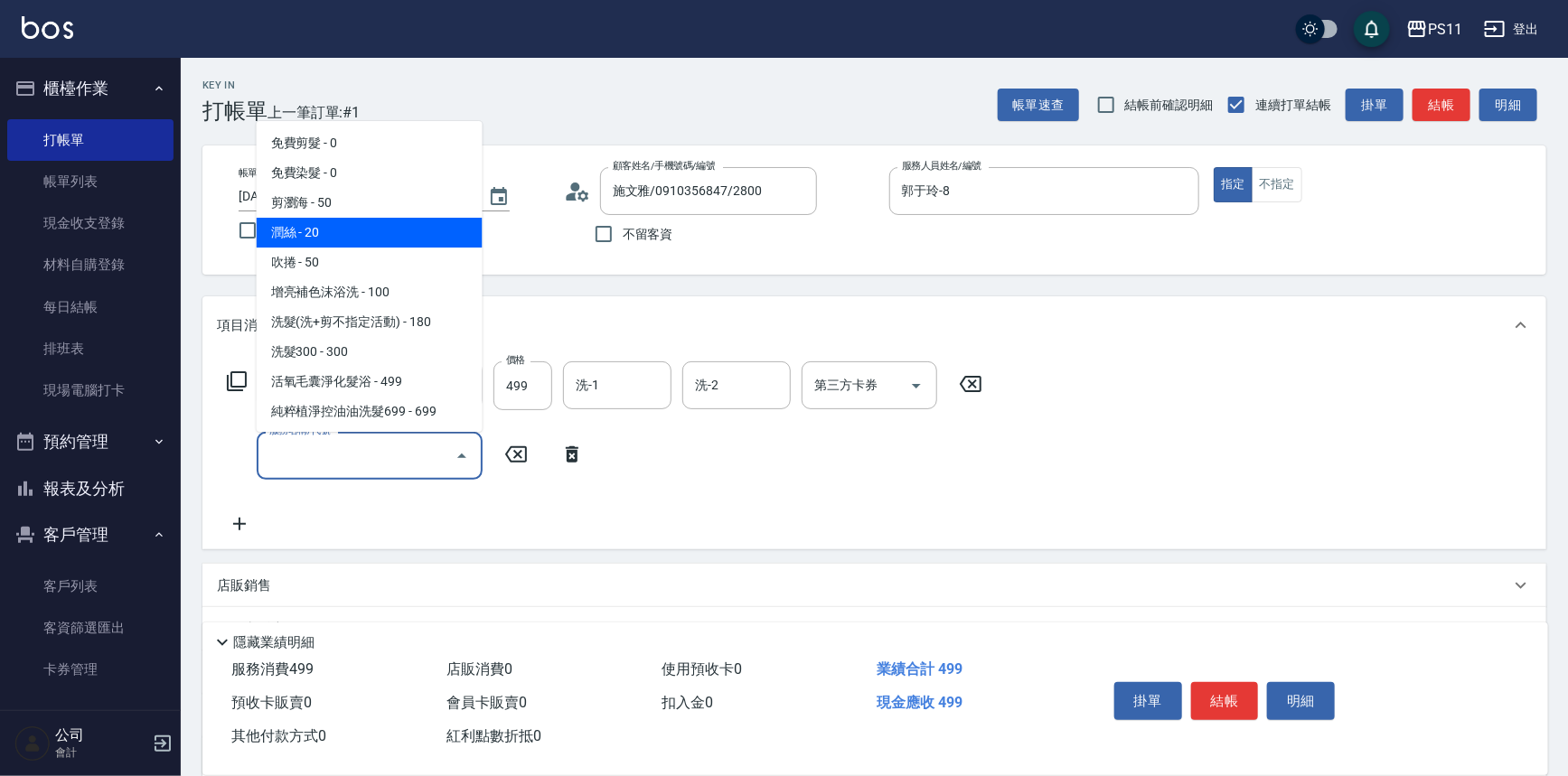
drag, startPoint x: 381, startPoint y: 232, endPoint x: 442, endPoint y: 262, distance: 68.0
click at [382, 233] on span "潤絲 - 20" at bounding box center [369, 232] width 226 height 29
type input "潤絲(820)"
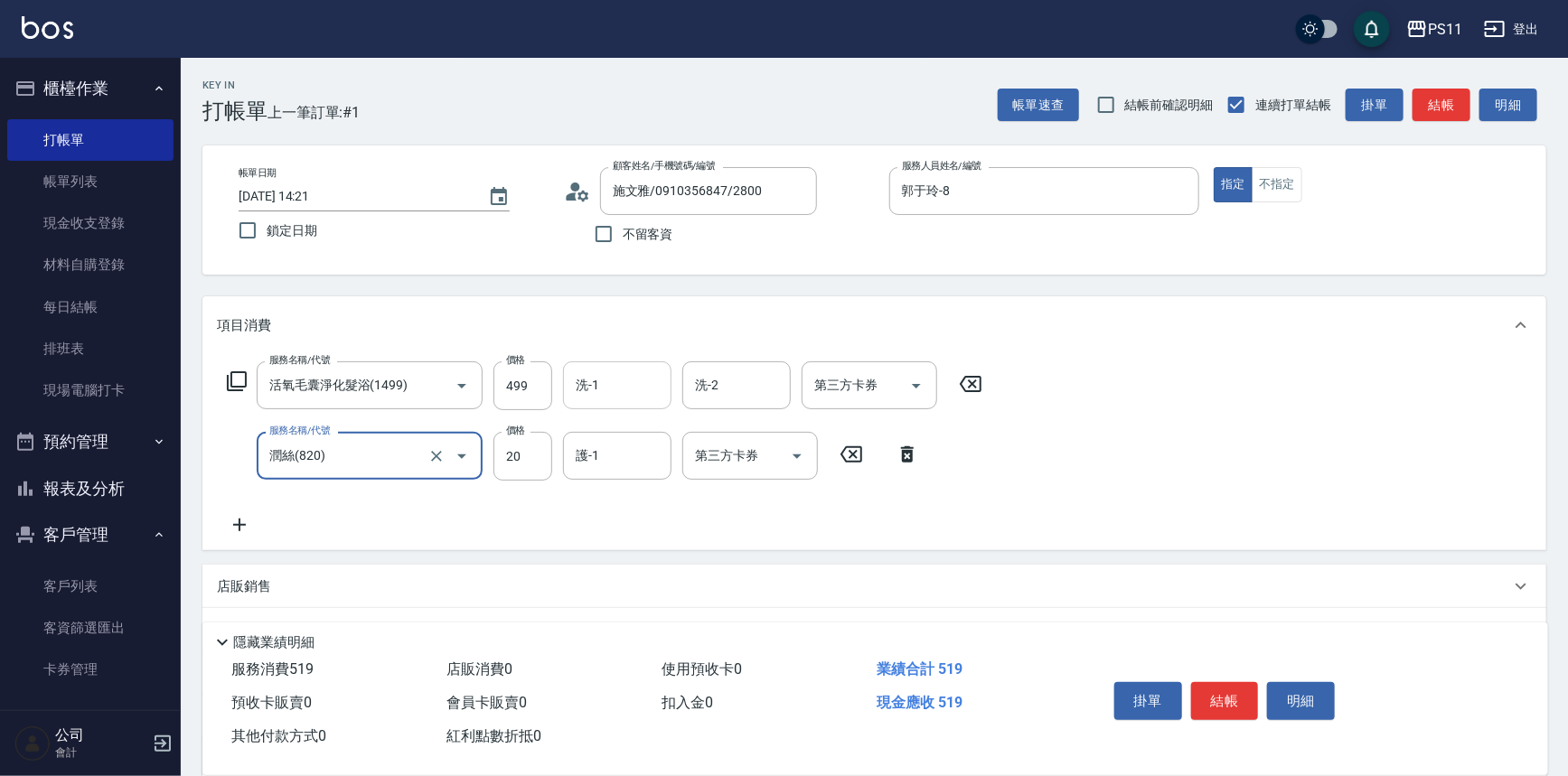
click at [600, 394] on input "洗-1" at bounding box center [617, 385] width 92 height 31
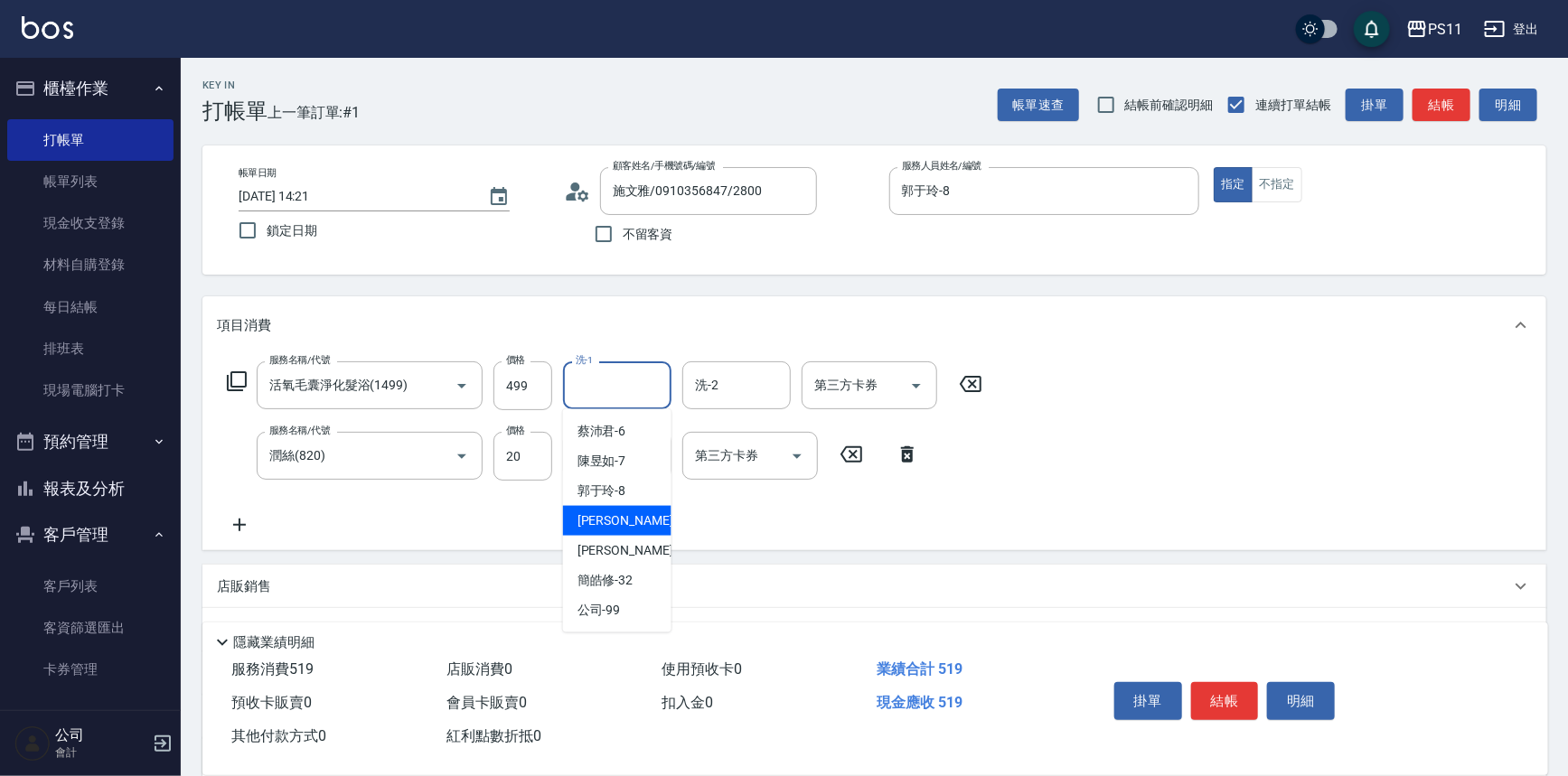
drag, startPoint x: 623, startPoint y: 518, endPoint x: 632, endPoint y: 493, distance: 26.6
click at [622, 520] on span "[PERSON_NAME] -20" at bounding box center [634, 520] width 114 height 19
type input "[PERSON_NAME]-20"
click at [633, 461] on input "護-1" at bounding box center [617, 456] width 92 height 31
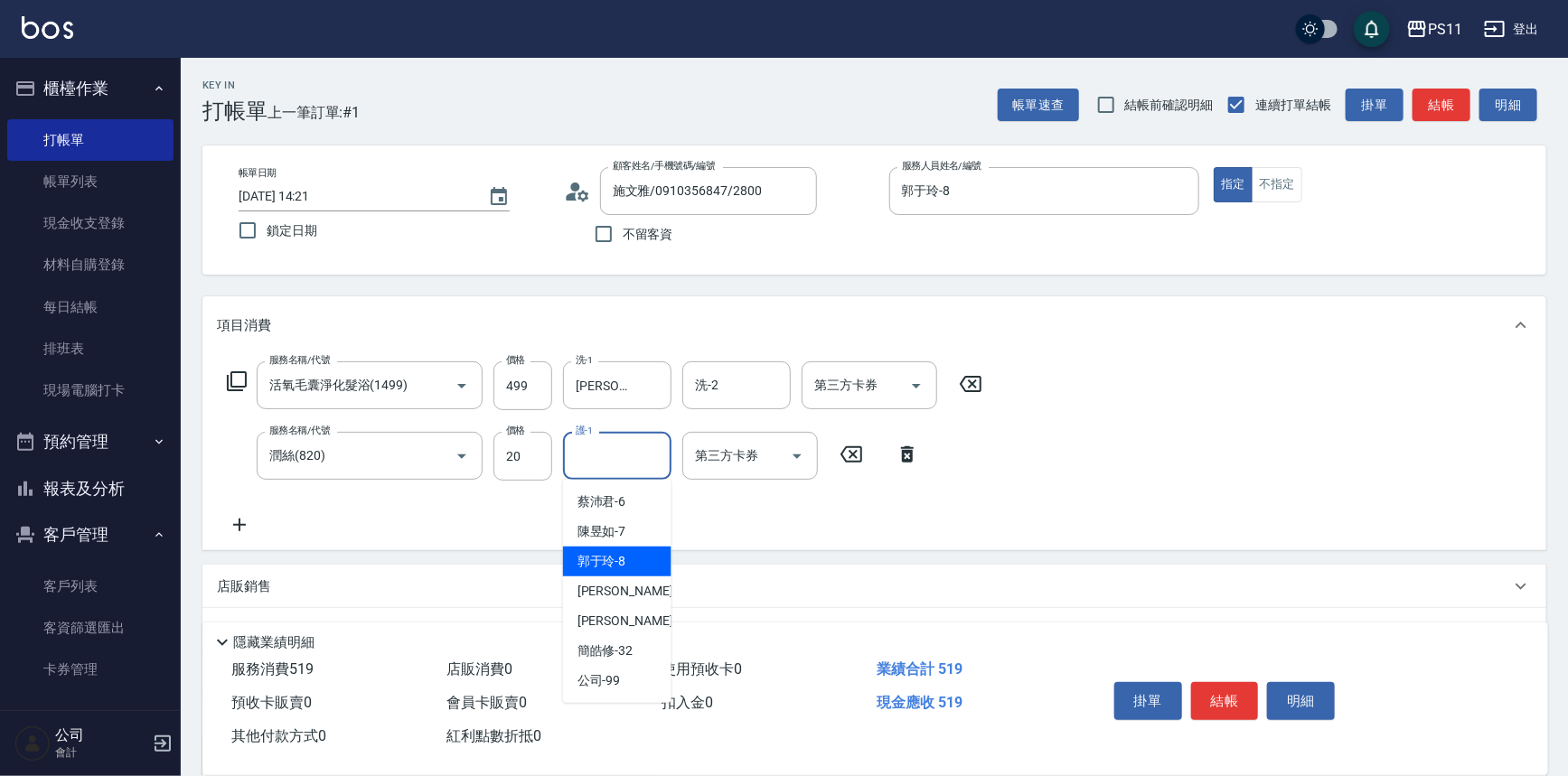
click at [626, 587] on span "[PERSON_NAME] -20" at bounding box center [634, 591] width 114 height 19
type input "[PERSON_NAME]-20"
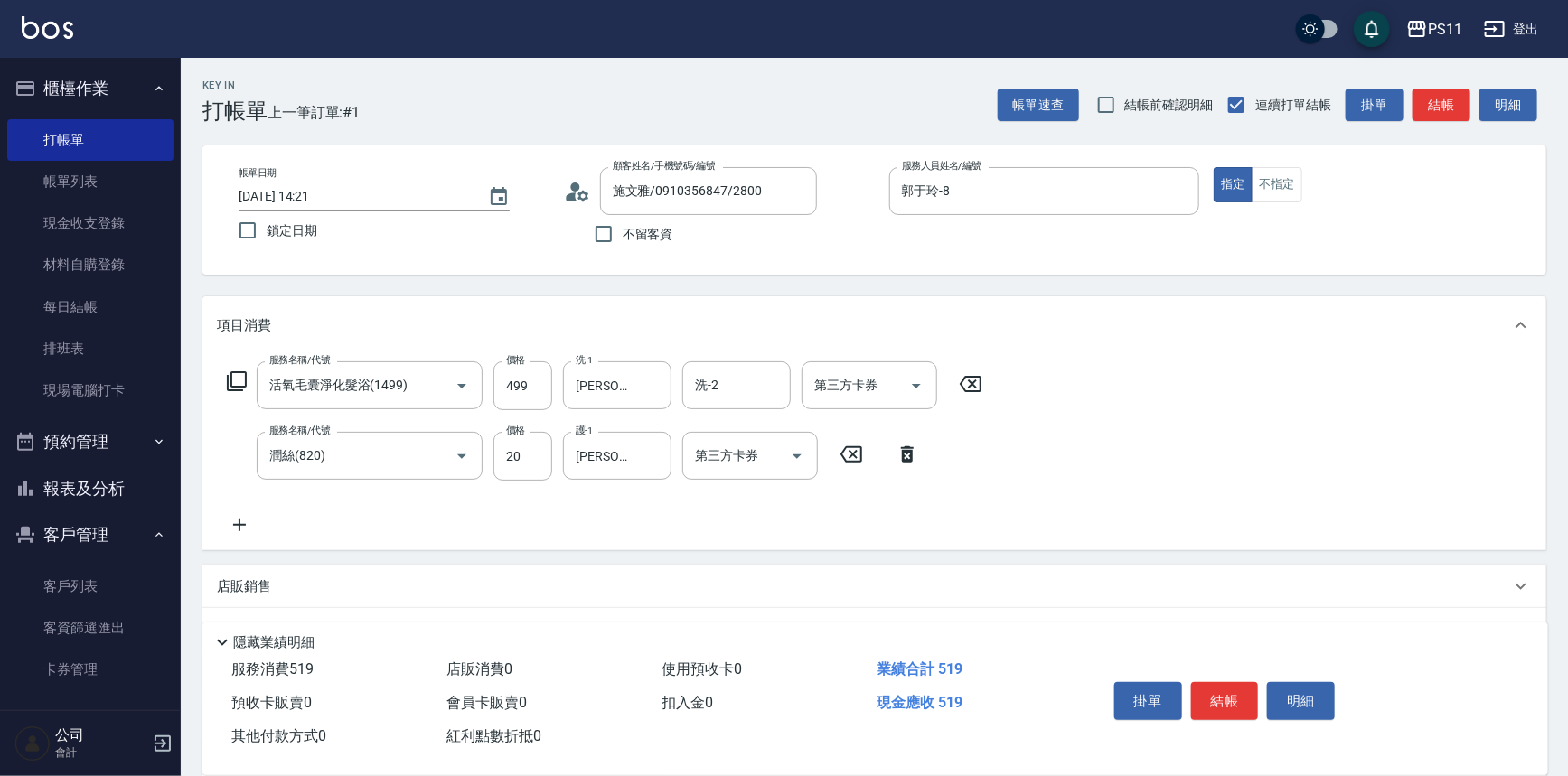
click at [1181, 432] on div "服務名稱/代號 活氧毛囊淨化髮浴(1499) 服務名稱/代號 價格 499 價格 洗-1 [PERSON_NAME]-20 洗-1 洗-2 洗-2 第三方卡券…" at bounding box center [875, 453] width 1345 height 196
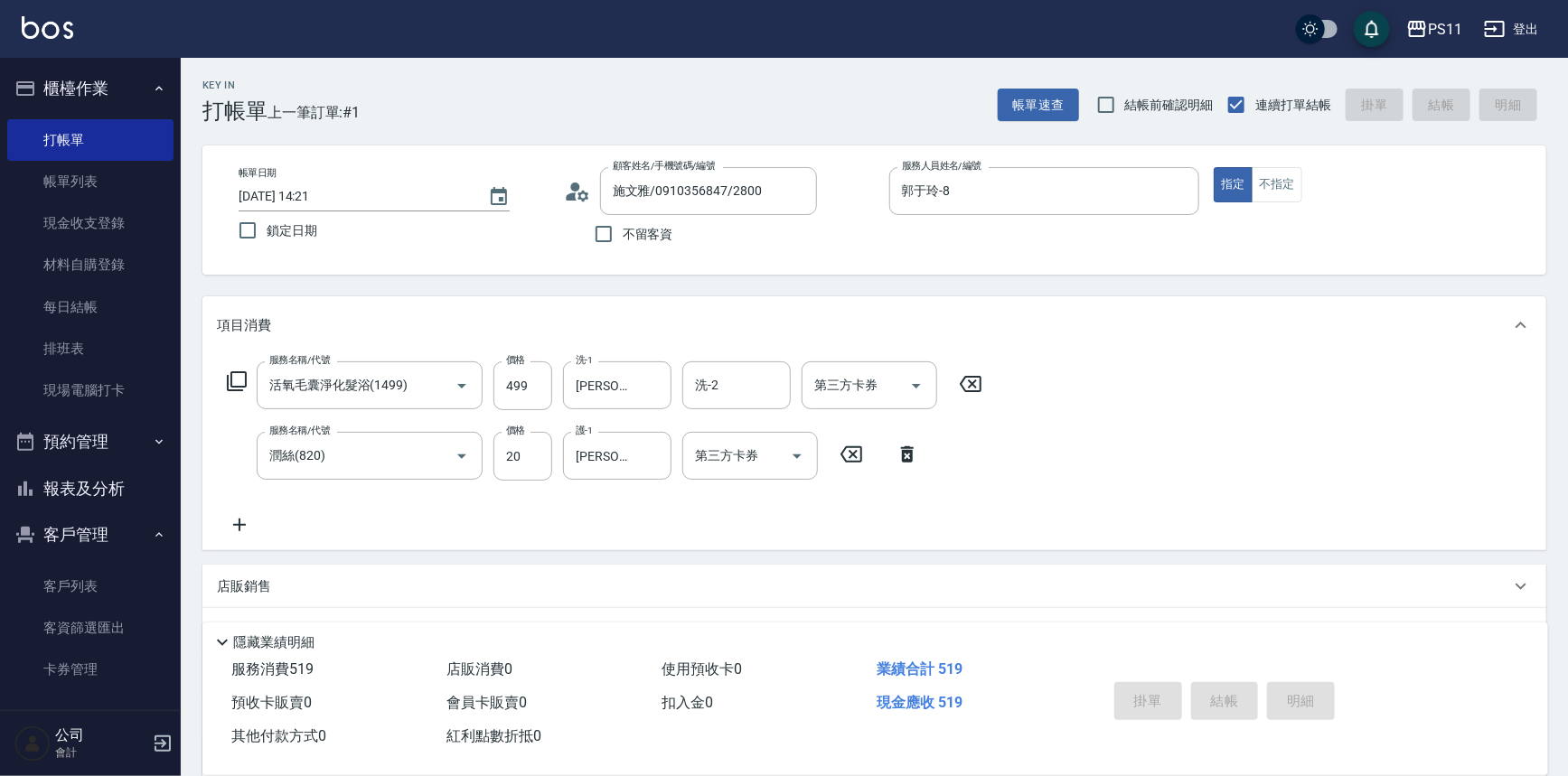
type input "[DATE] 14:22"
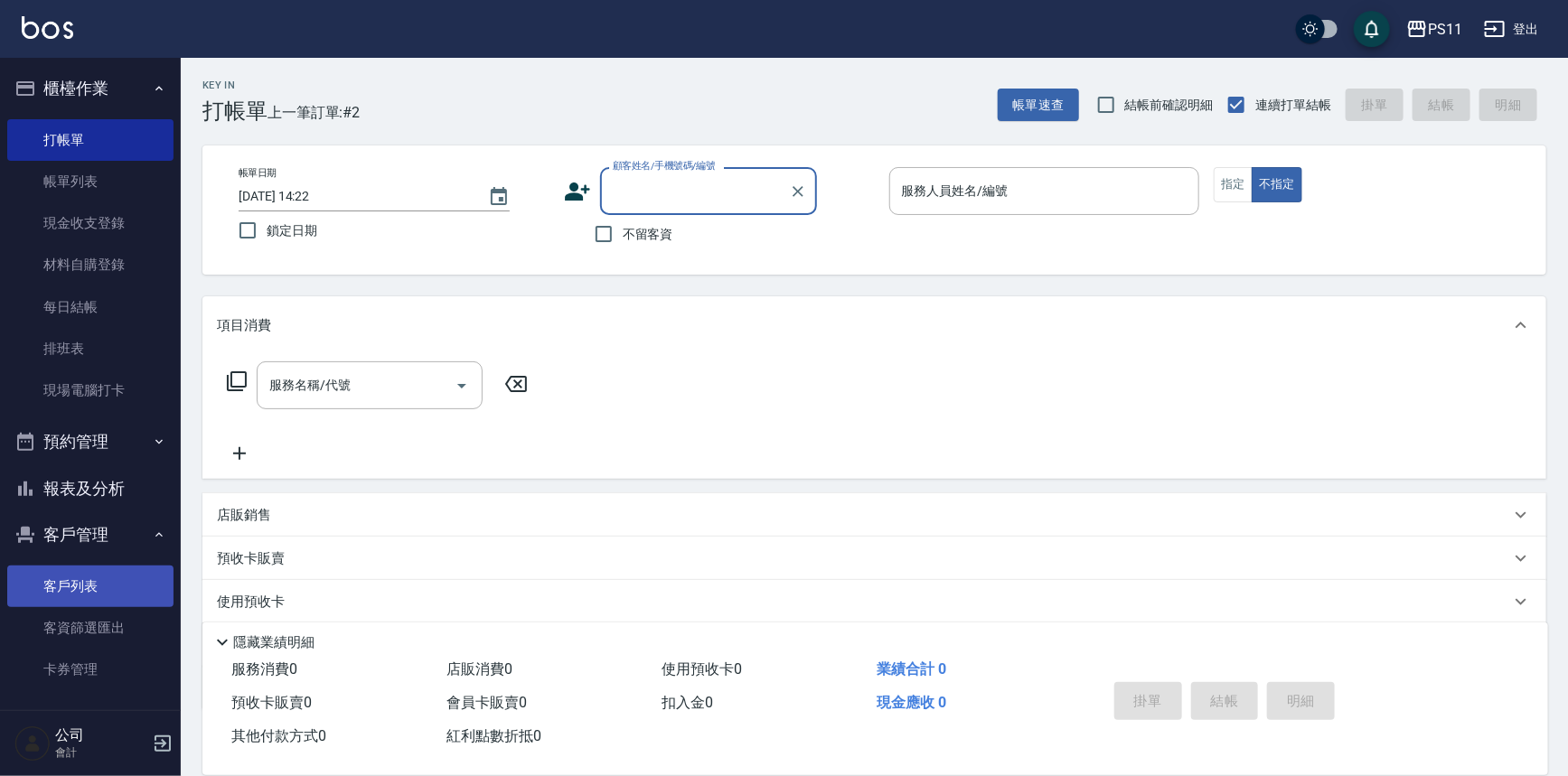
click at [130, 579] on link "客戶列表" at bounding box center [90, 586] width 167 height 41
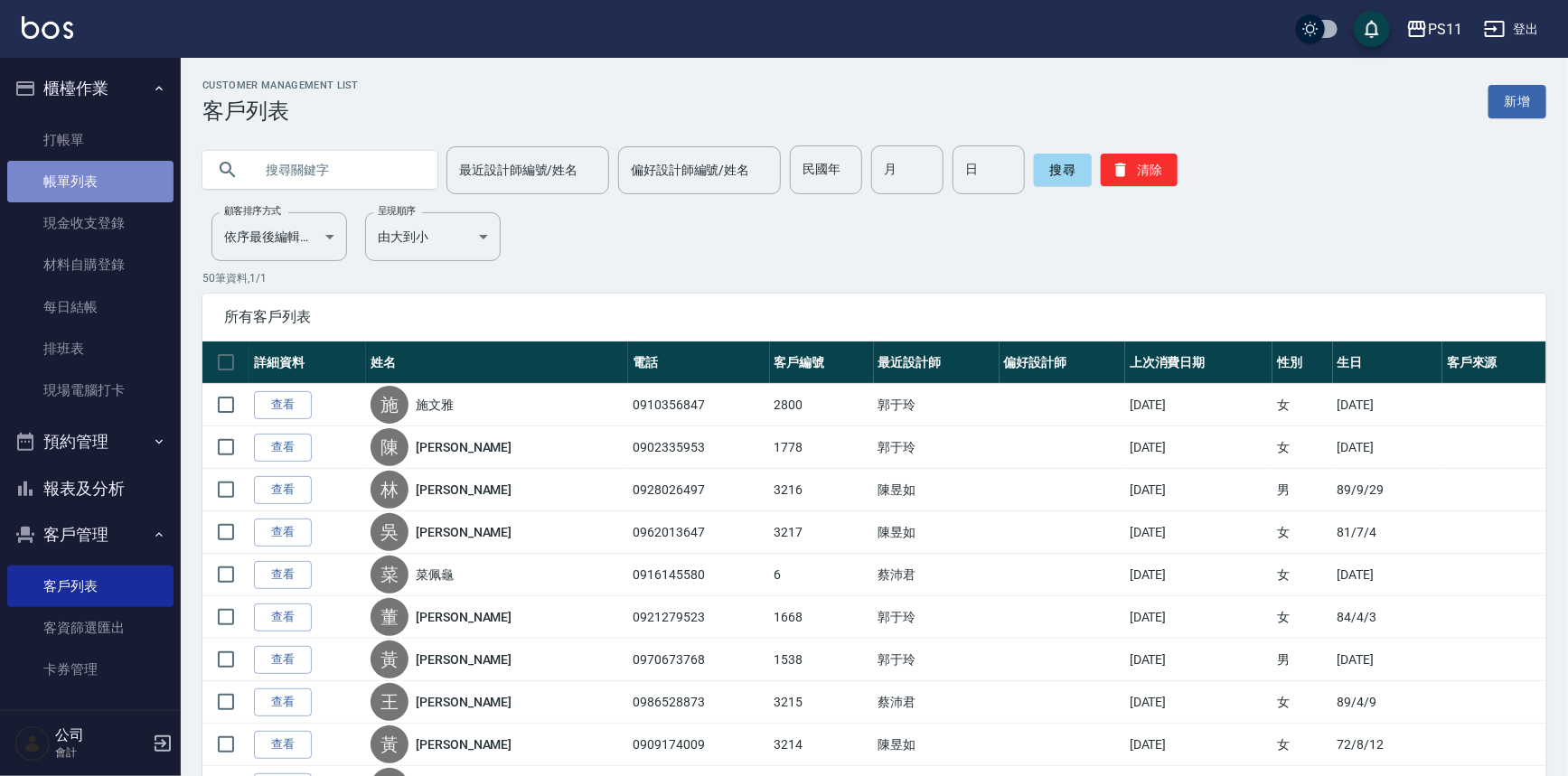
click at [115, 175] on link "帳單列表" at bounding box center [90, 181] width 167 height 41
